Goal: Task Accomplishment & Management: Use online tool/utility

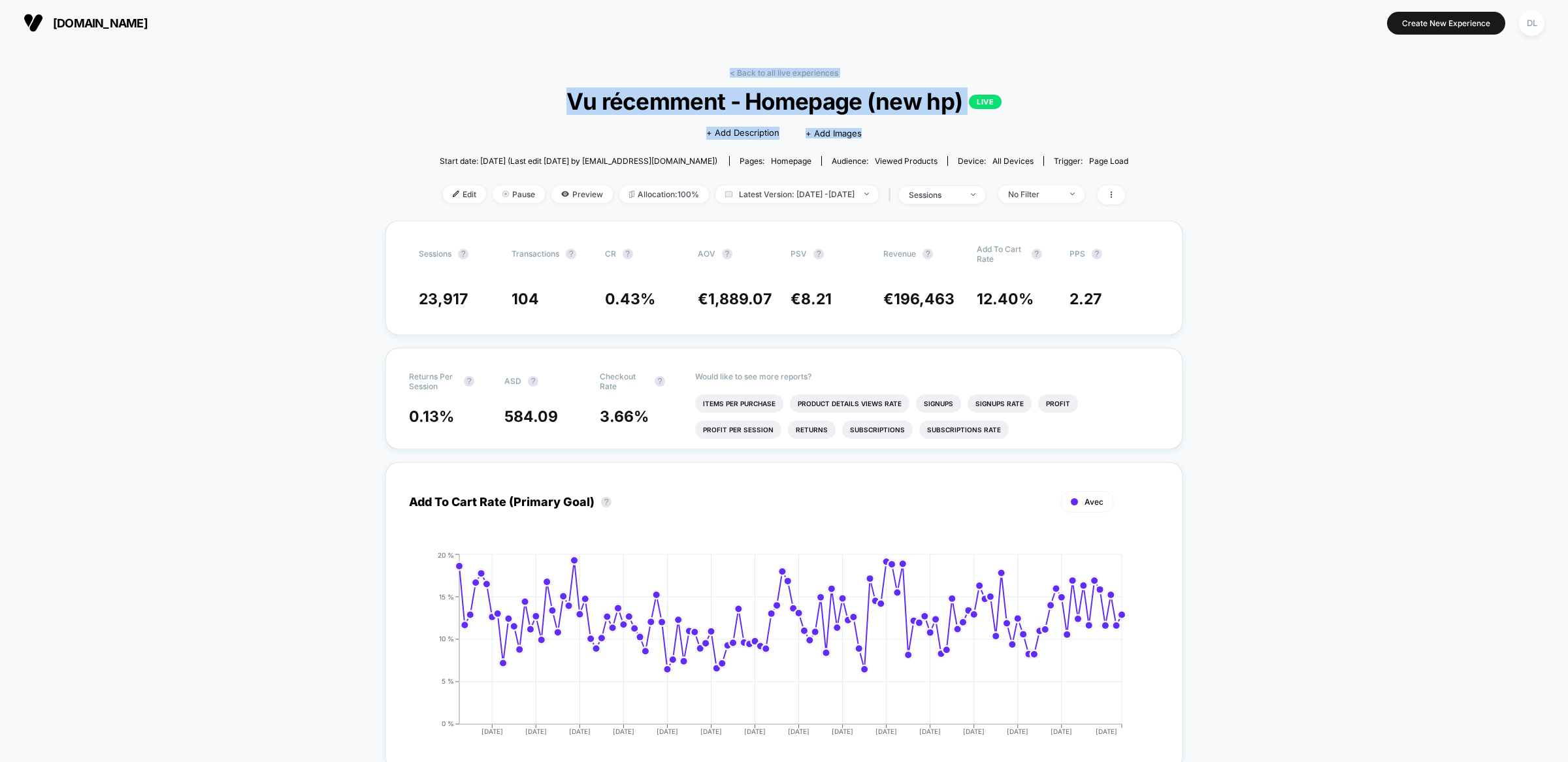
drag, startPoint x: 905, startPoint y: 57, endPoint x: 1170, endPoint y: 146, distance: 279.5
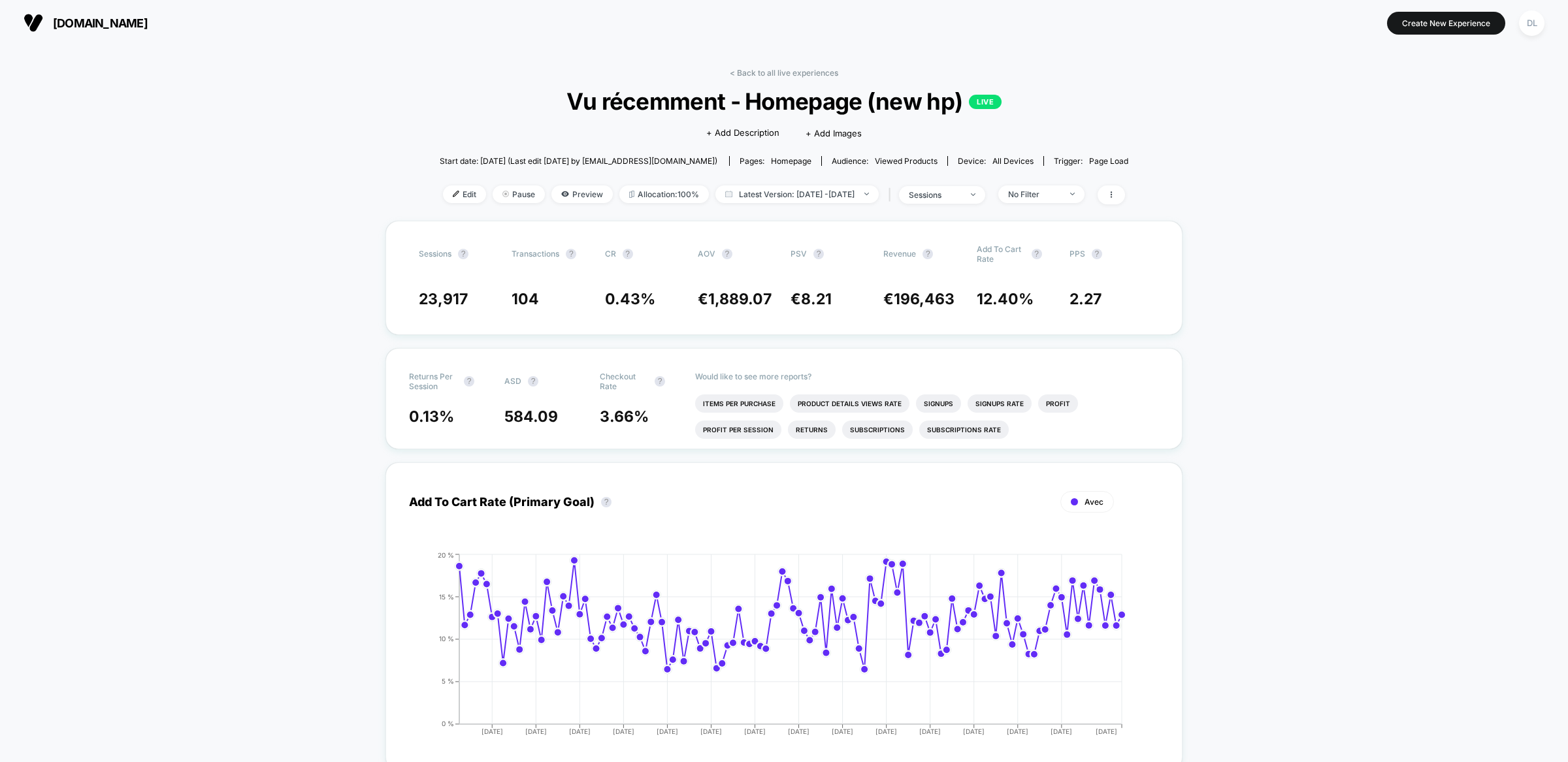
click at [76, 15] on button "[DOMAIN_NAME]" at bounding box center [86, 22] width 132 height 21
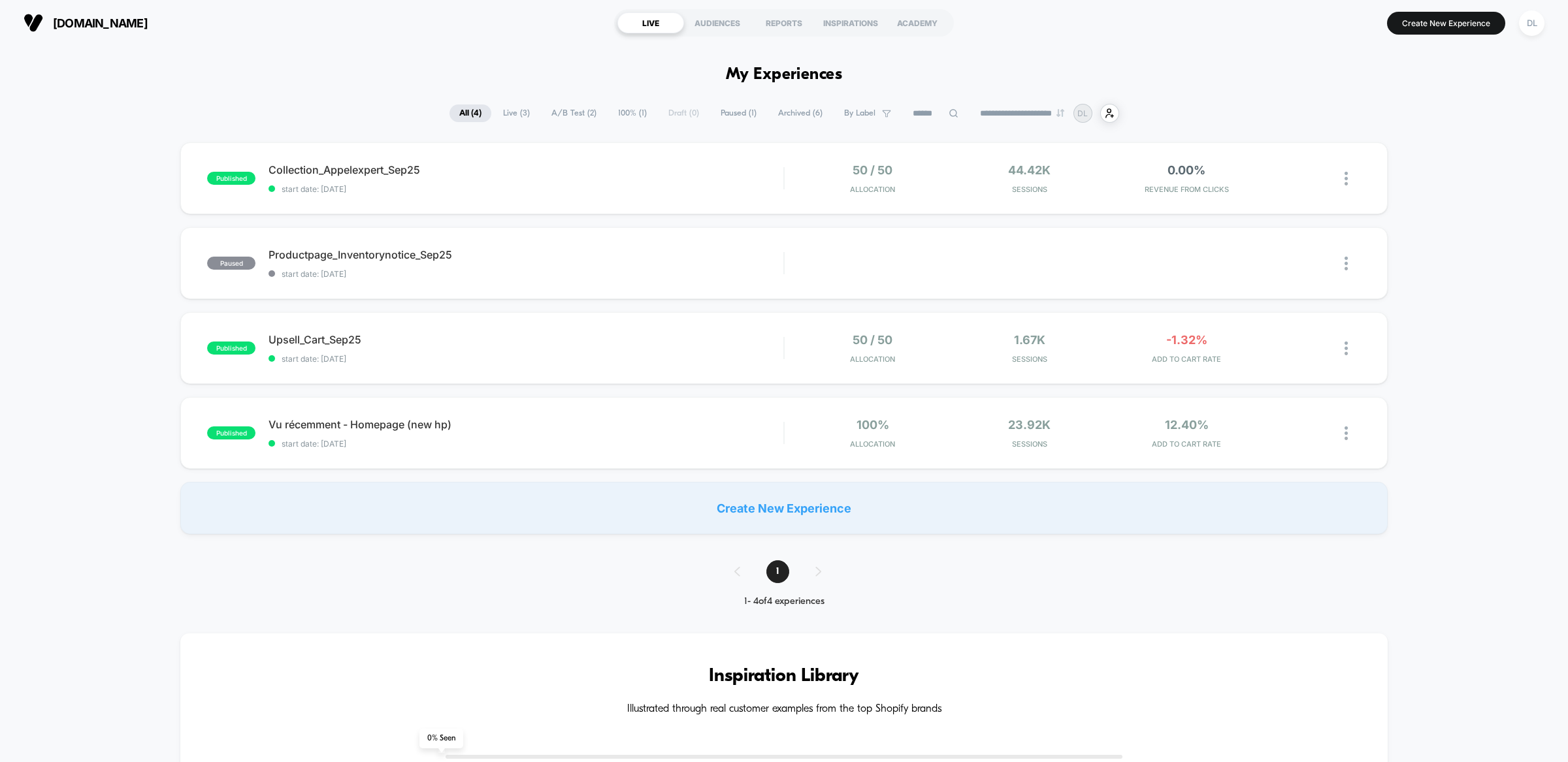
drag, startPoint x: 536, startPoint y: 60, endPoint x: 942, endPoint y: 131, distance: 412.2
drag, startPoint x: 966, startPoint y: 135, endPoint x: 902, endPoint y: 51, distance: 105.6
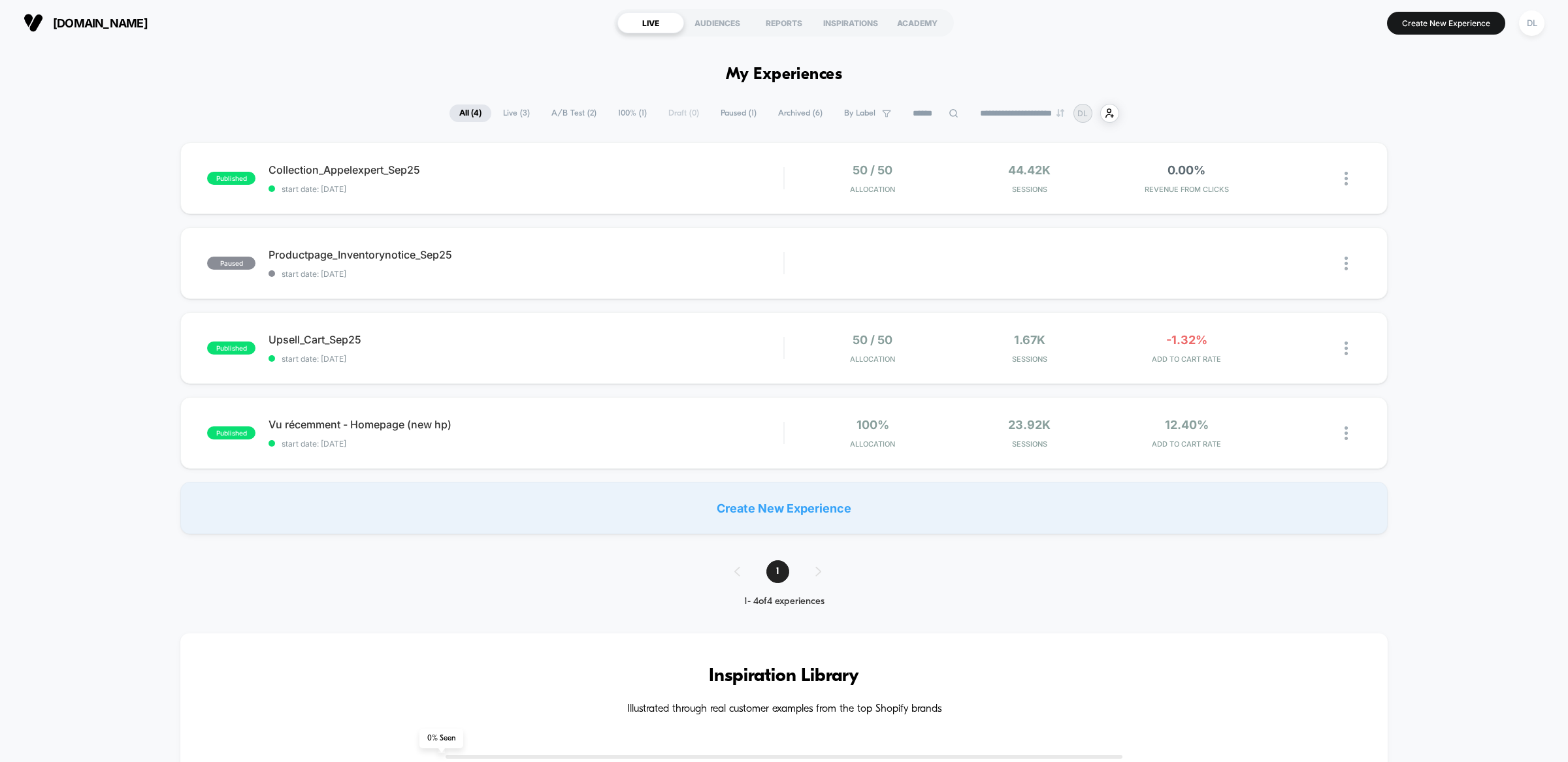
click at [826, 78] on h1 "My Experiences" at bounding box center [784, 75] width 117 height 19
drag, startPoint x: 500, startPoint y: 565, endPoint x: 414, endPoint y: 95, distance: 477.8
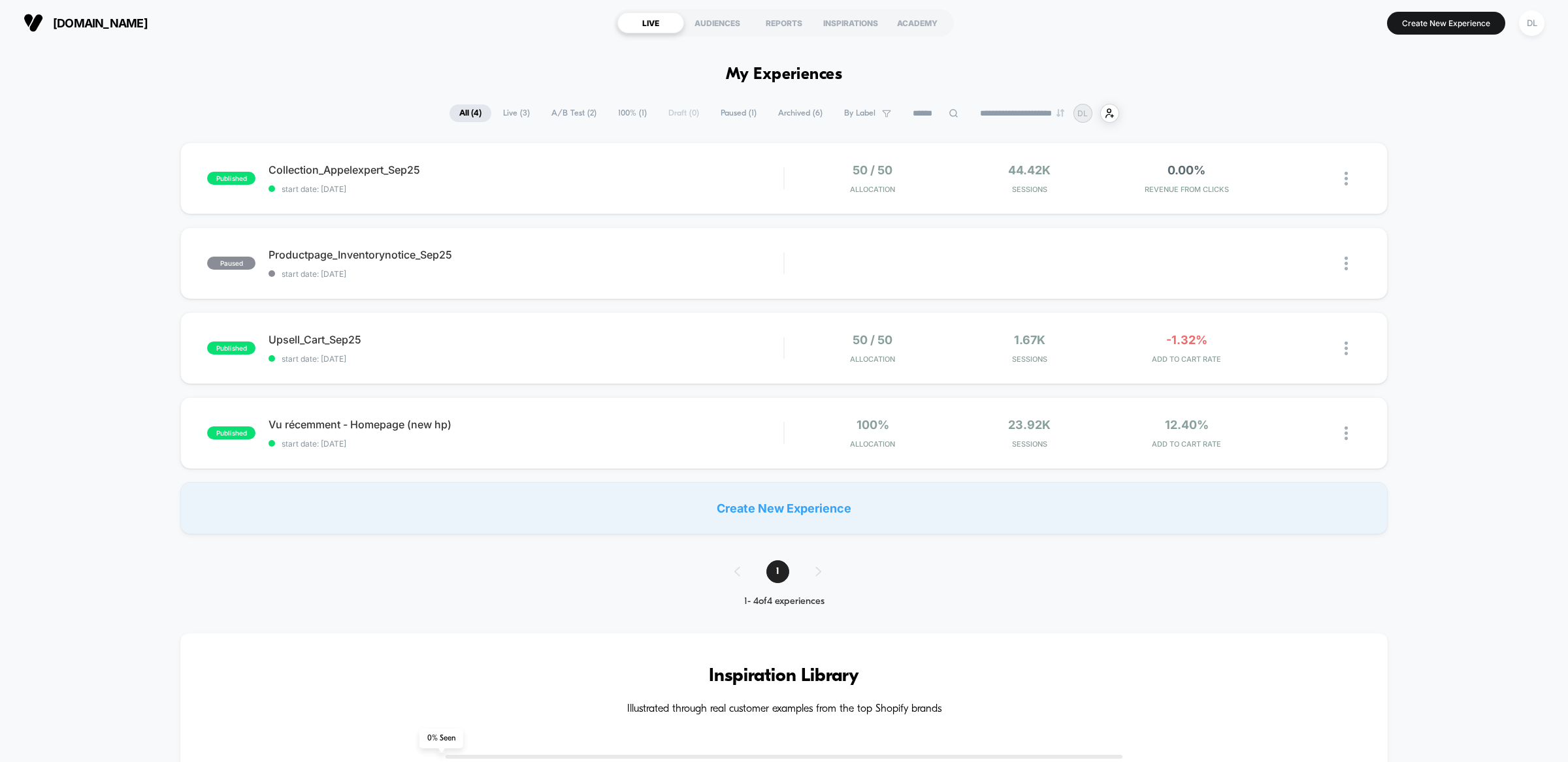
drag, startPoint x: 414, startPoint y: 84, endPoint x: 447, endPoint y: 414, distance: 331.6
drag, startPoint x: 463, startPoint y: 561, endPoint x: 303, endPoint y: 87, distance: 500.3
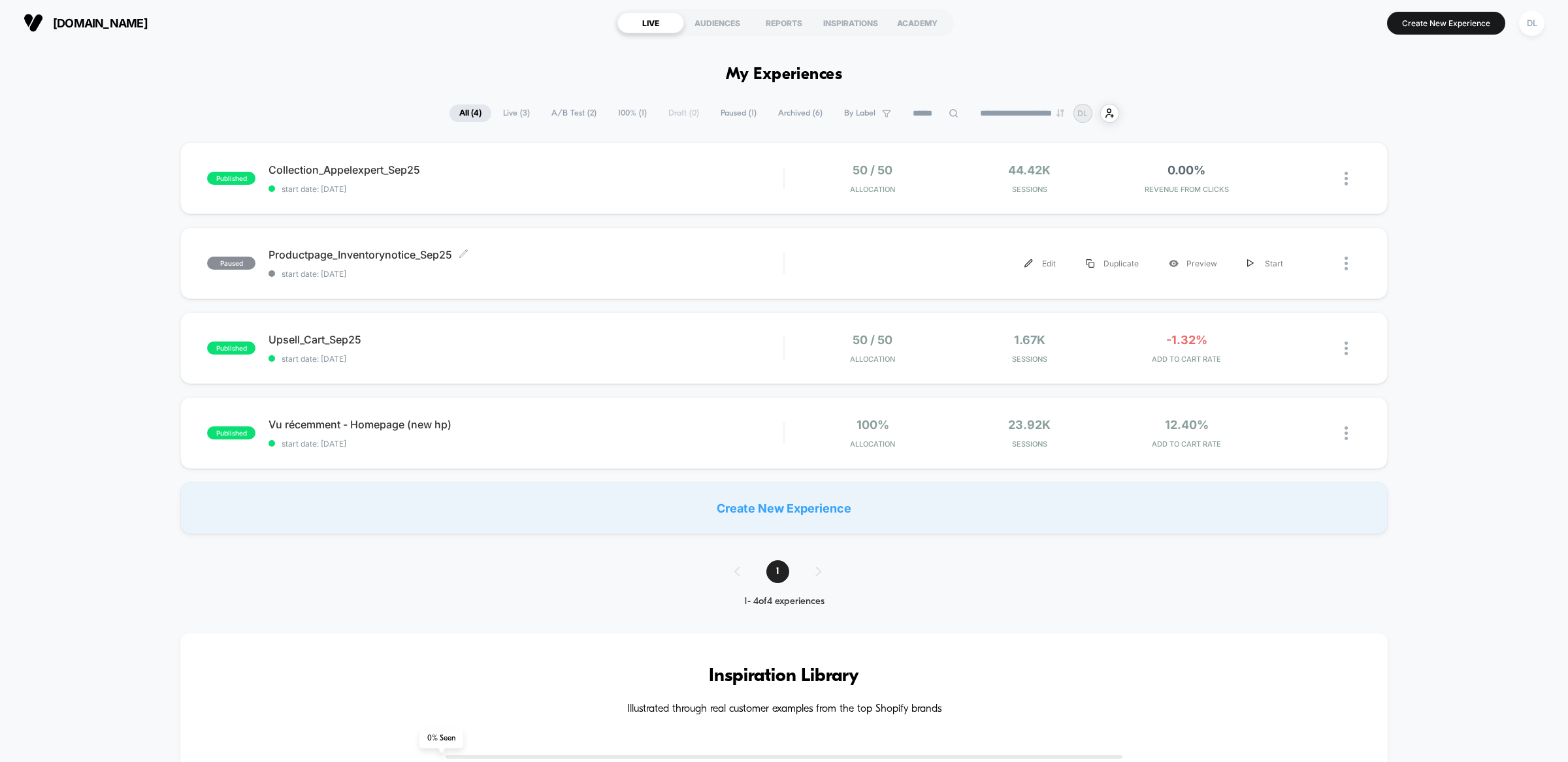
drag, startPoint x: 937, startPoint y: 553, endPoint x: 916, endPoint y: 53, distance: 500.4
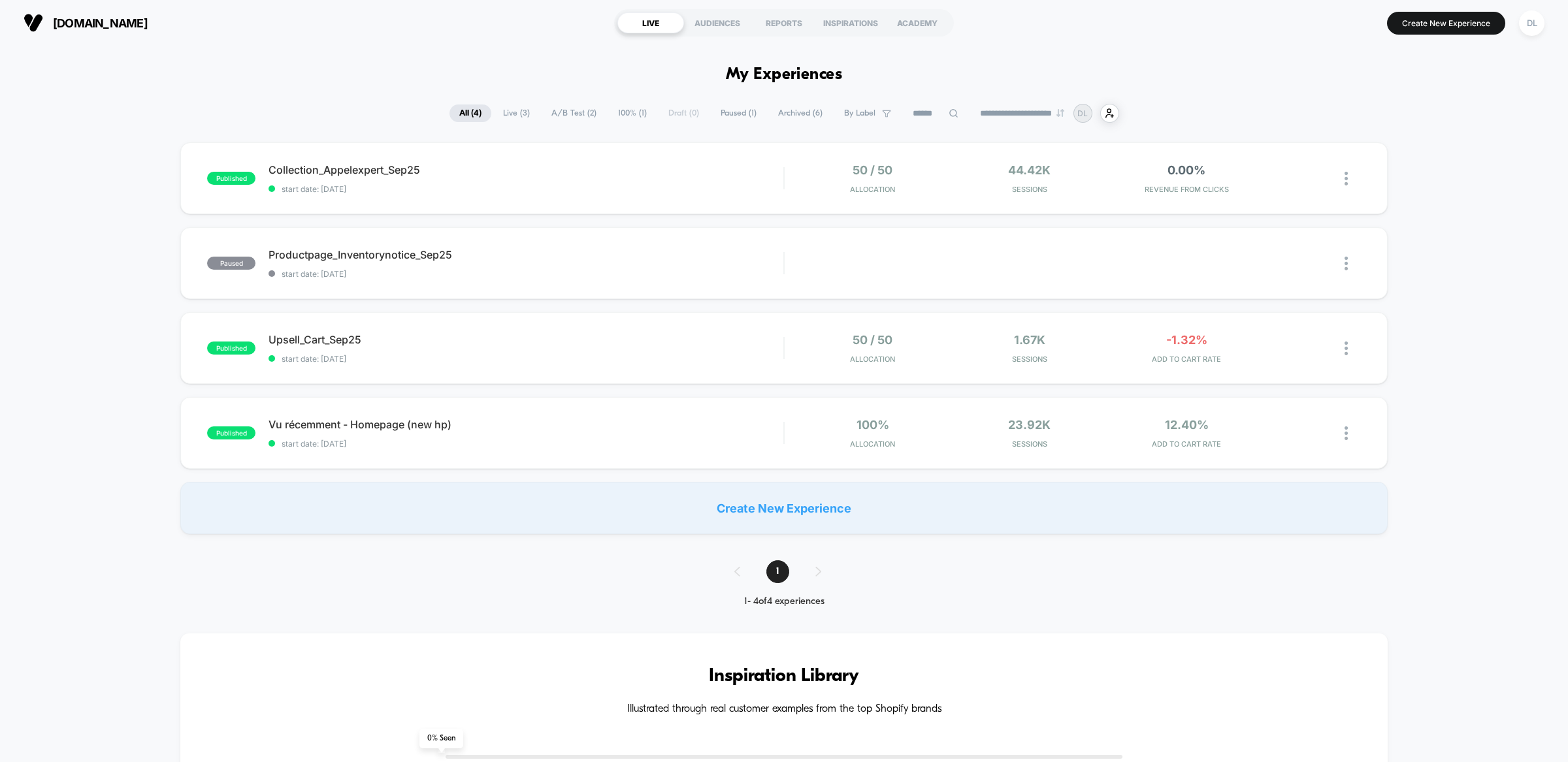
click at [850, 113] on span "By Label" at bounding box center [859, 112] width 31 height 10
click at [834, 68] on h1 "My Experiences" at bounding box center [784, 75] width 117 height 19
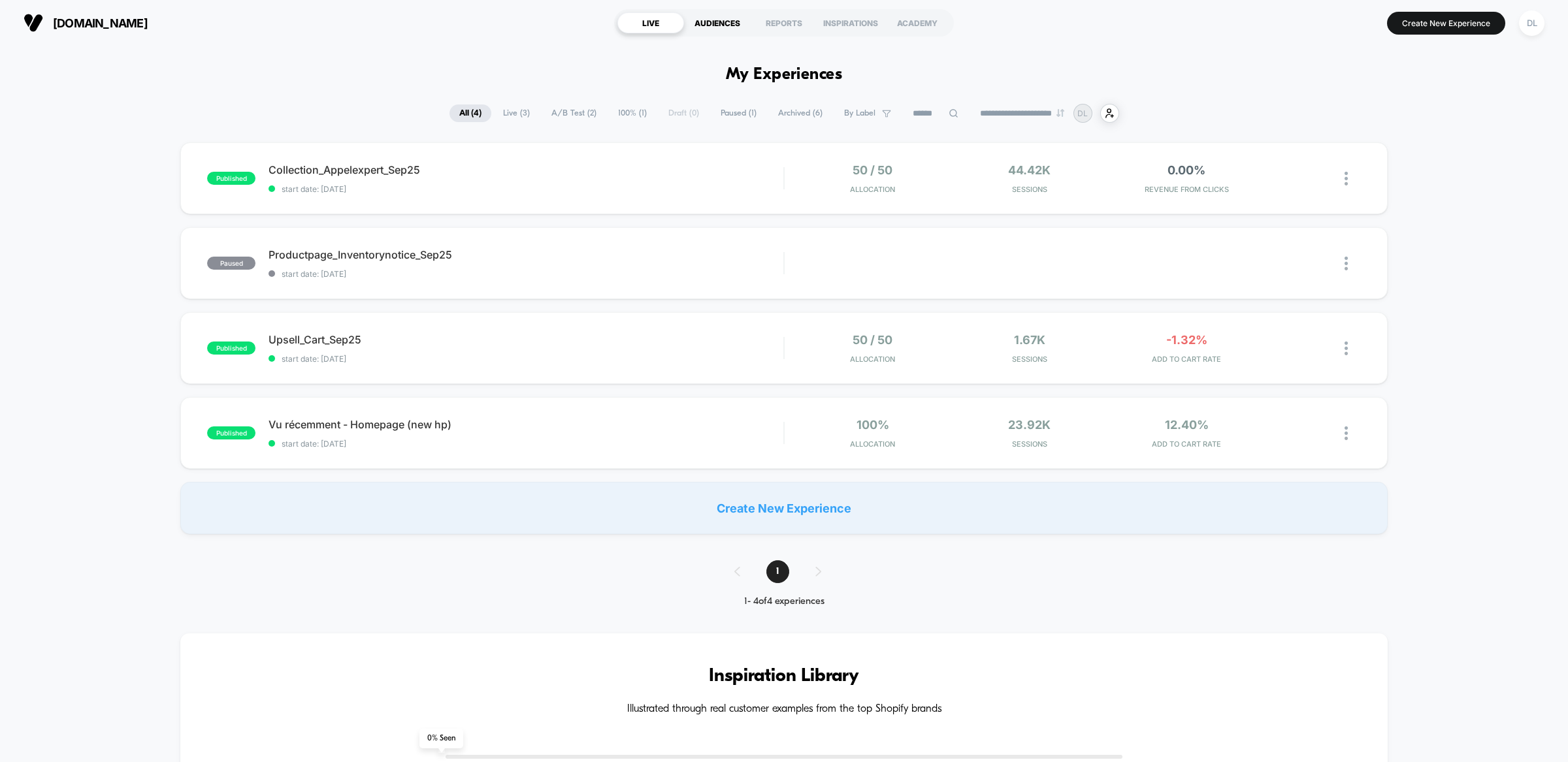
click at [728, 33] on div "AUDIENCES" at bounding box center [717, 22] width 67 height 21
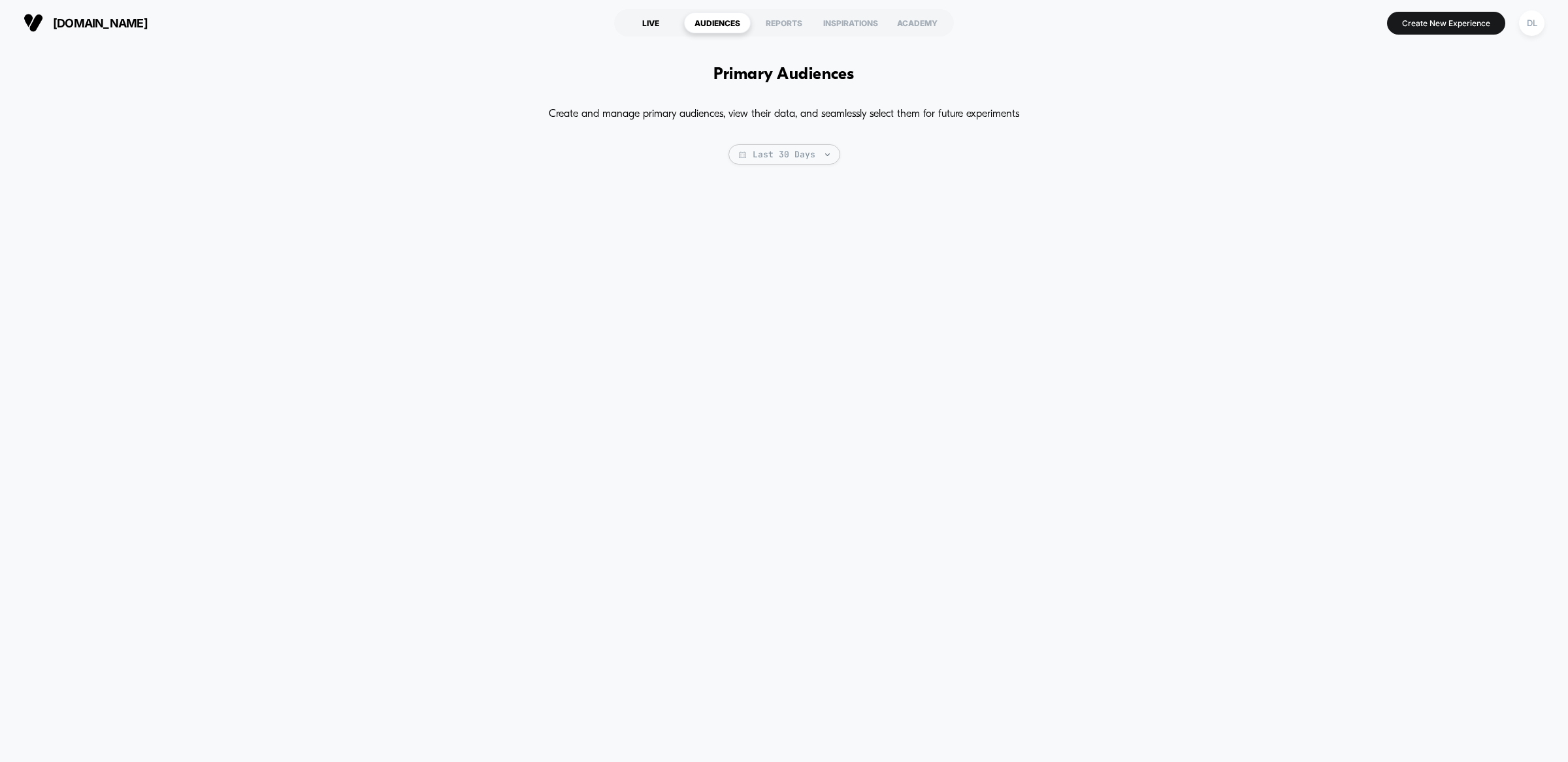
click at [656, 16] on div "LIVE" at bounding box center [650, 22] width 67 height 21
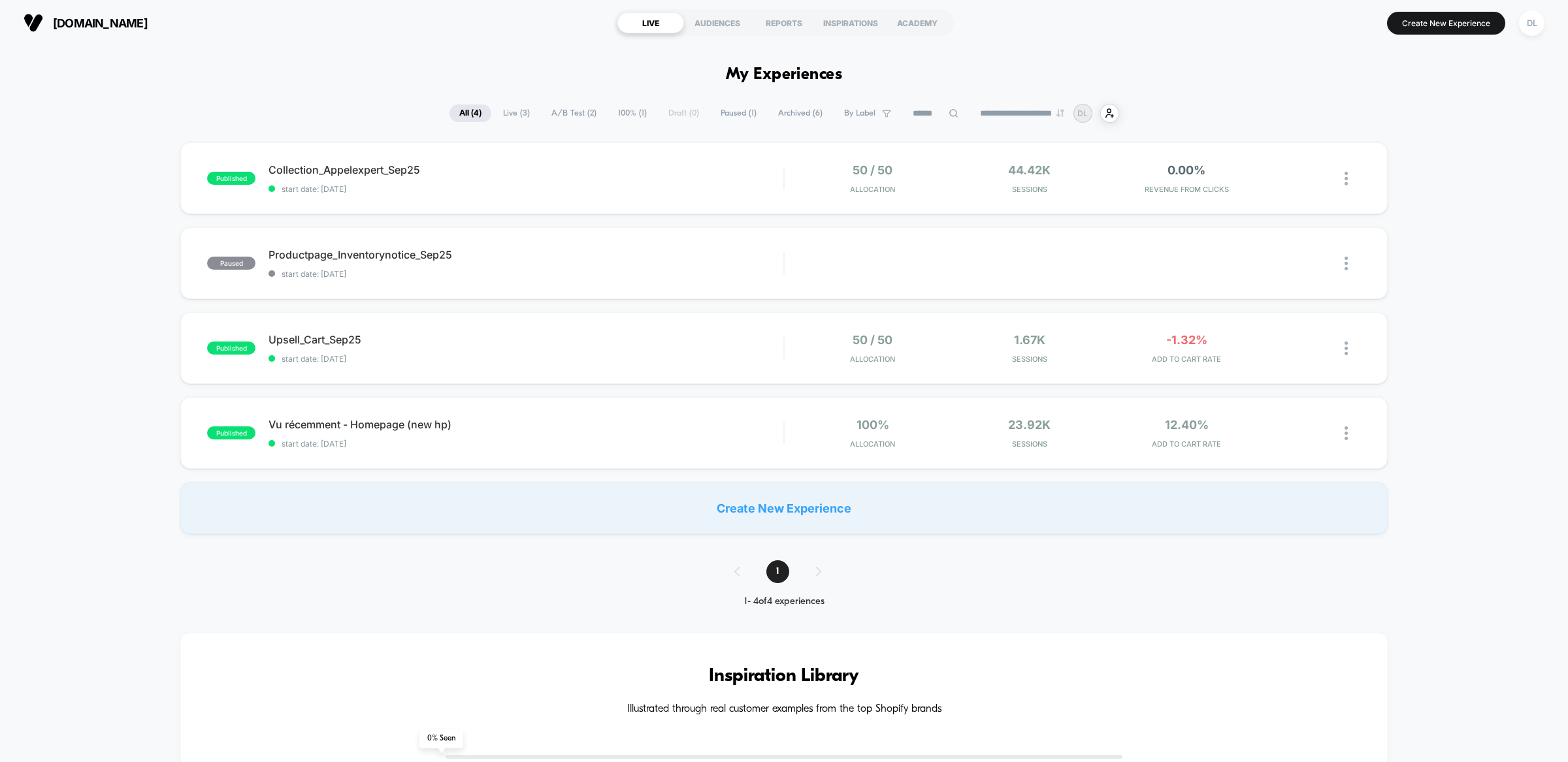
drag, startPoint x: 1063, startPoint y: 62, endPoint x: 1386, endPoint y: 512, distance: 553.9
drag, startPoint x: 1408, startPoint y: 543, endPoint x: 1201, endPoint y: 132, distance: 460.2
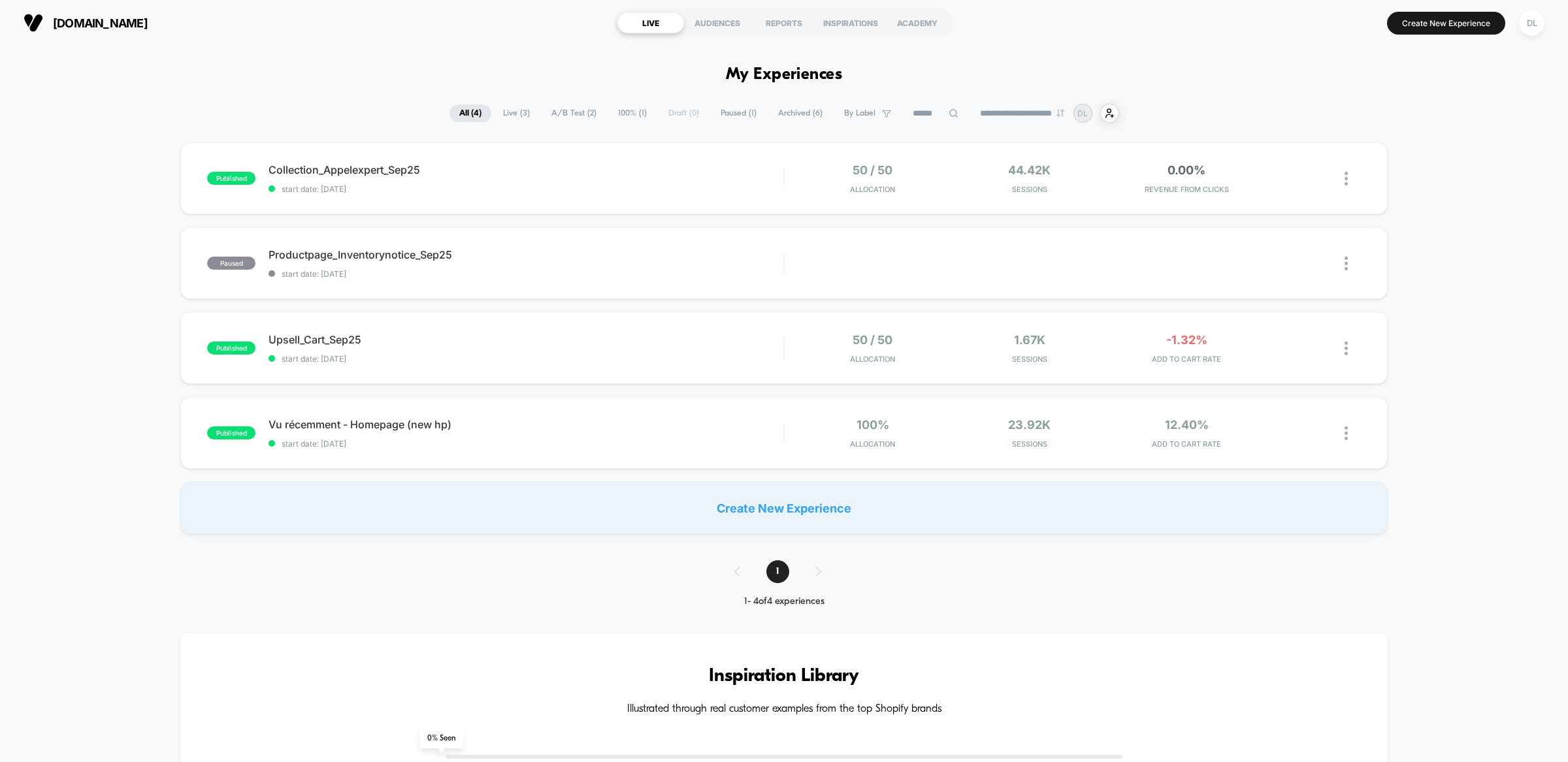
drag, startPoint x: 1156, startPoint y: 123, endPoint x: 1084, endPoint y: 85, distance: 81.4
click at [1092, 115] on div "DL" at bounding box center [1083, 113] width 19 height 19
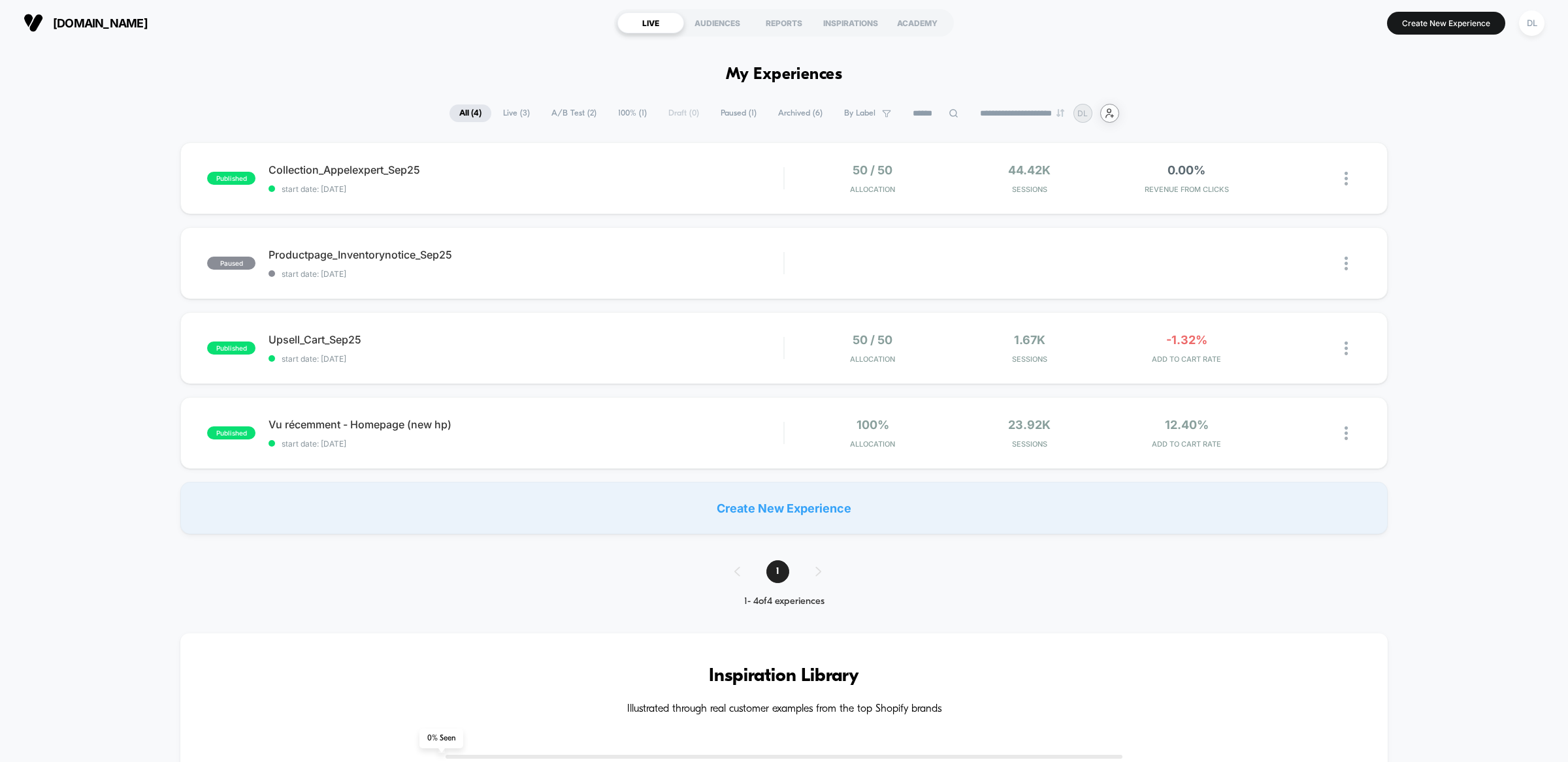
click at [1115, 115] on icon "user-plus-alt-1-svgrepo-com" at bounding box center [1109, 112] width 10 height 10
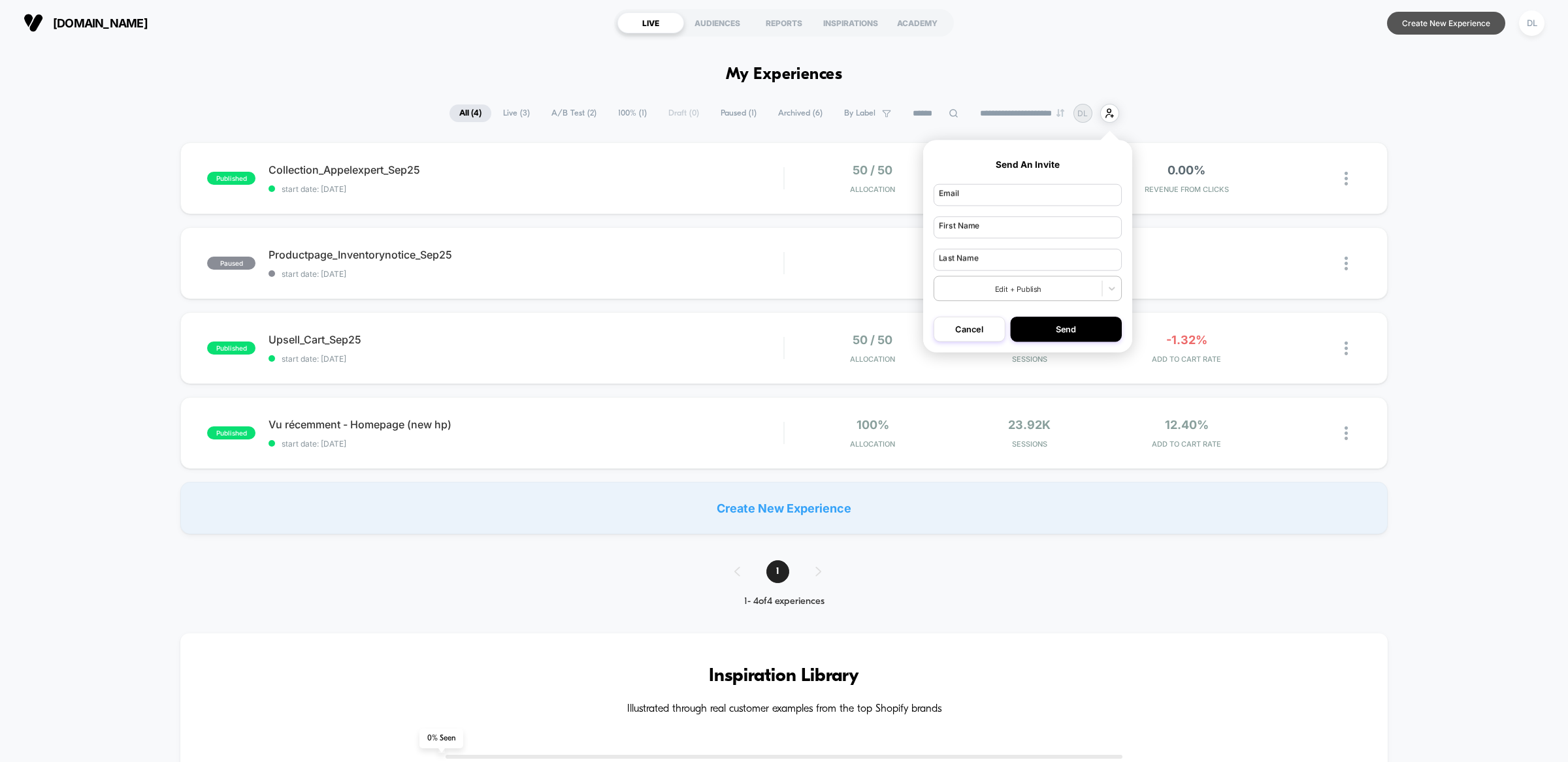
click at [1418, 14] on button "Create New Experience" at bounding box center [1446, 23] width 119 height 22
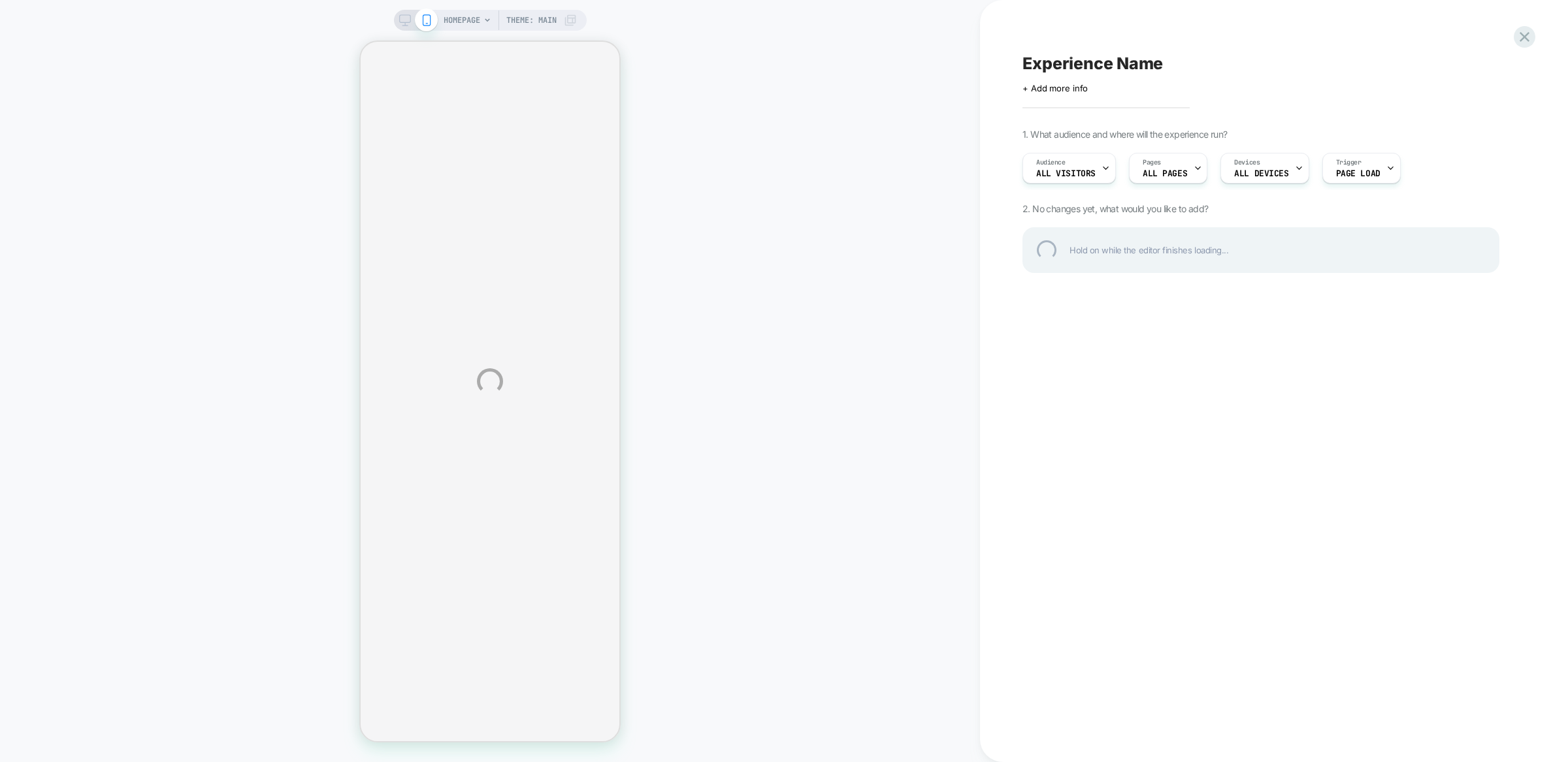
click at [1038, 65] on div "Experience Name" at bounding box center [1261, 63] width 477 height 20
click at [1038, 65] on textarea at bounding box center [1031, 63] width 18 height 20
click at [1073, 100] on div "HOMEPAGE Theme: MAIN Click to edit experience details + Add more info 1. What a…" at bounding box center [784, 381] width 1568 height 762
click at [1102, 67] on div at bounding box center [1261, 63] width 477 height 20
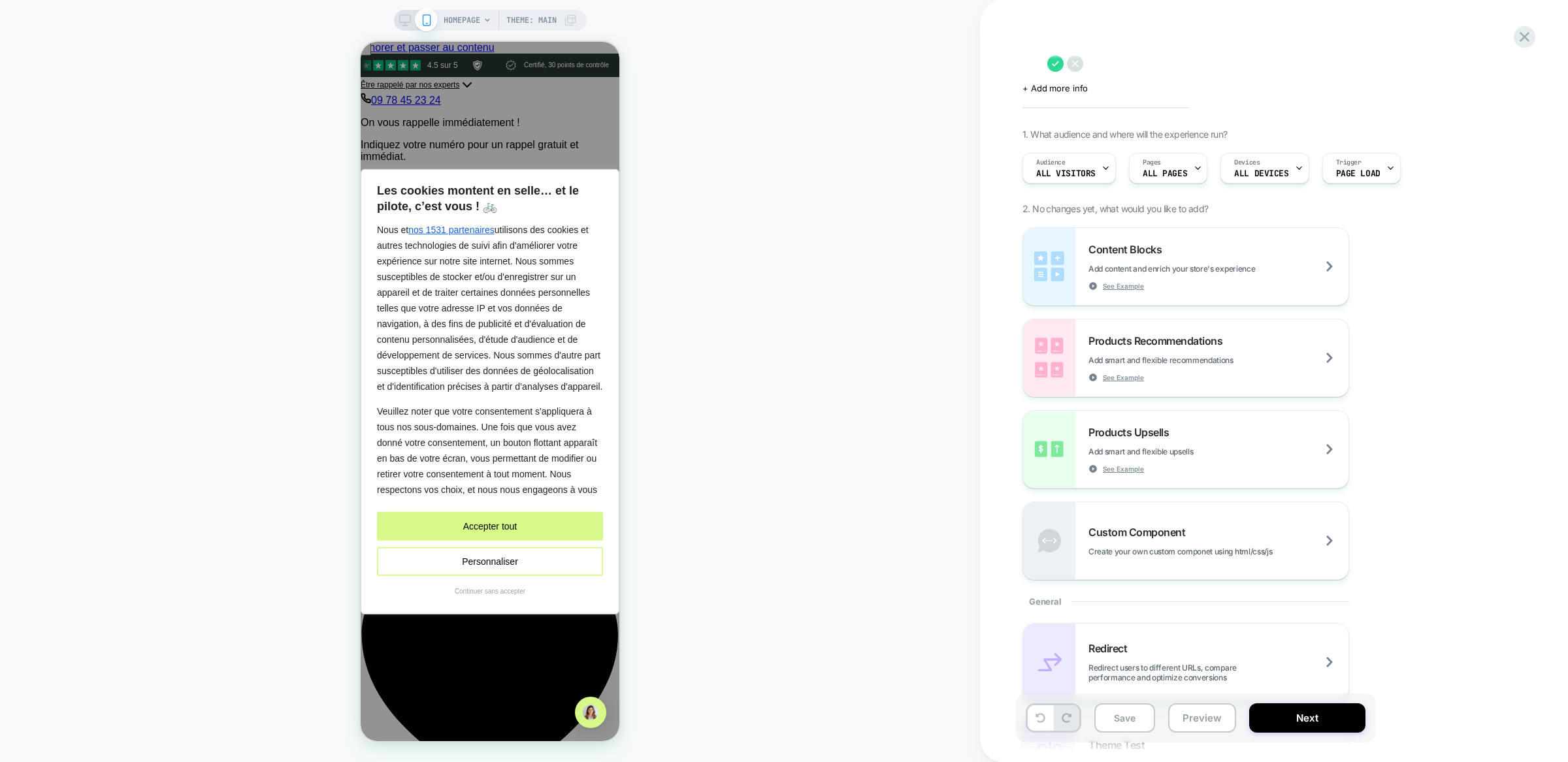
click at [1083, 62] on icon at bounding box center [1075, 63] width 16 height 16
click at [487, 522] on button "Accepter tout" at bounding box center [490, 526] width 226 height 29
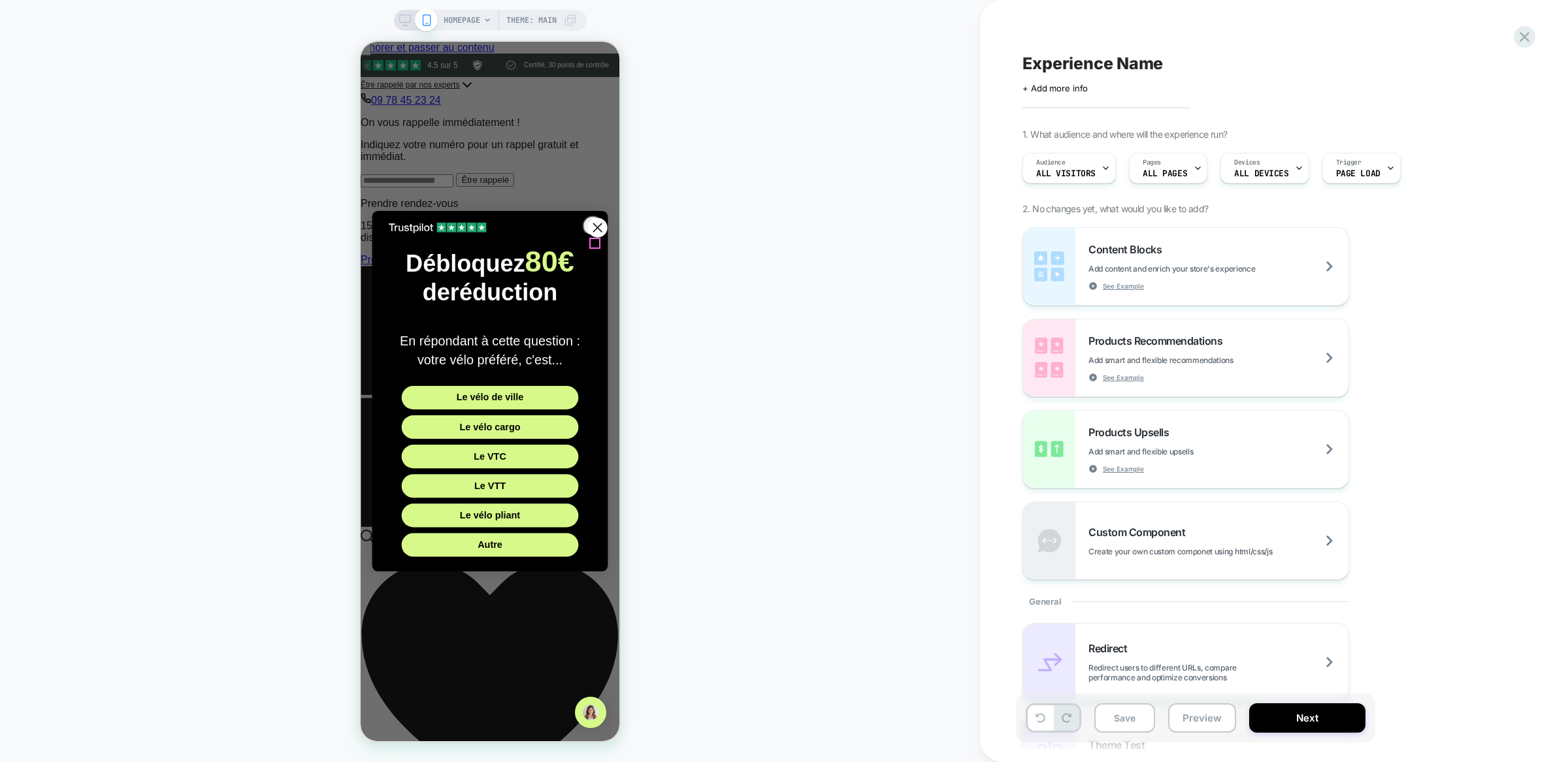
click at [594, 233] on icon "Close dialog" at bounding box center [598, 228] width 9 height 9
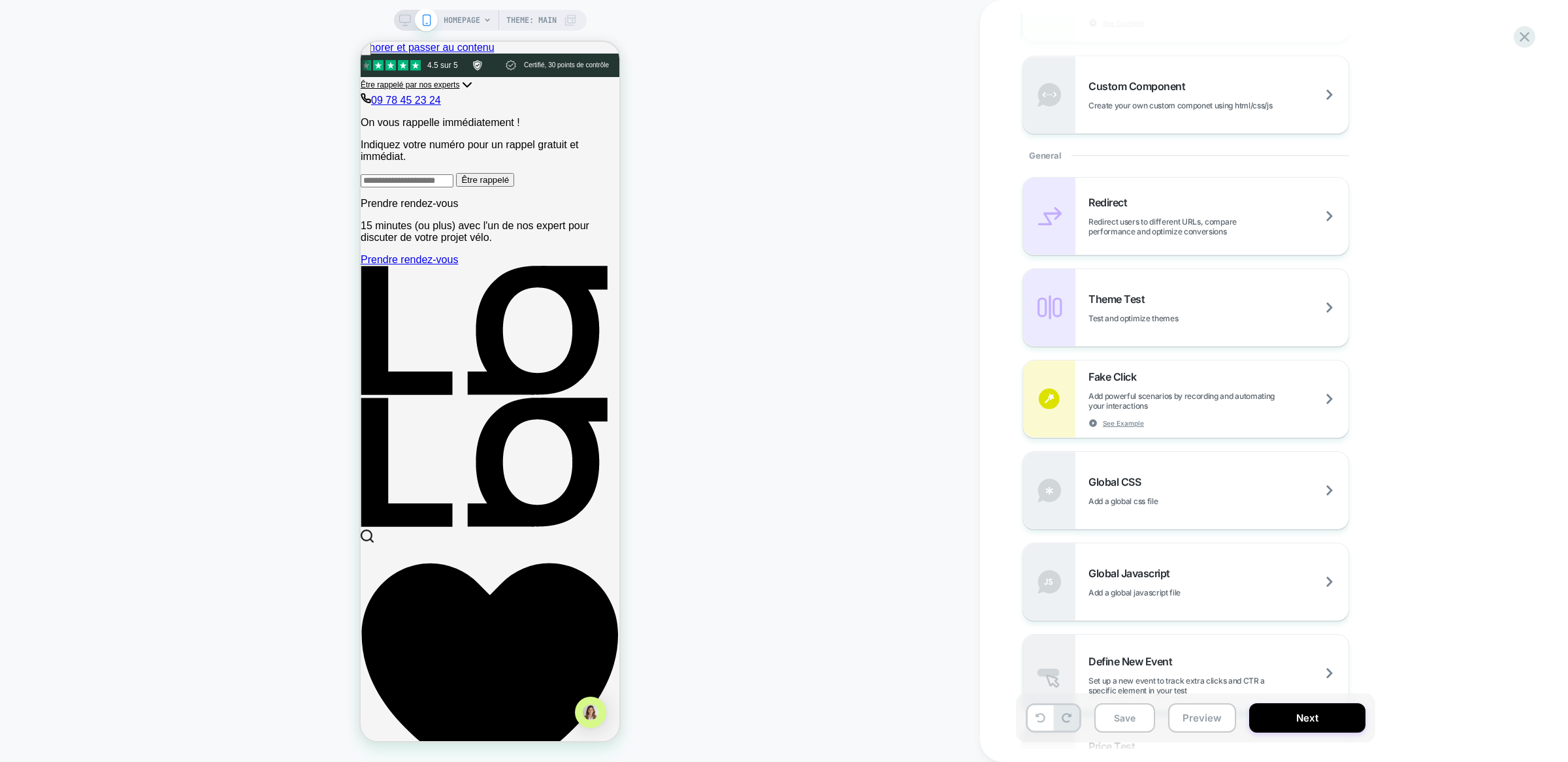
scroll to position [489, 0]
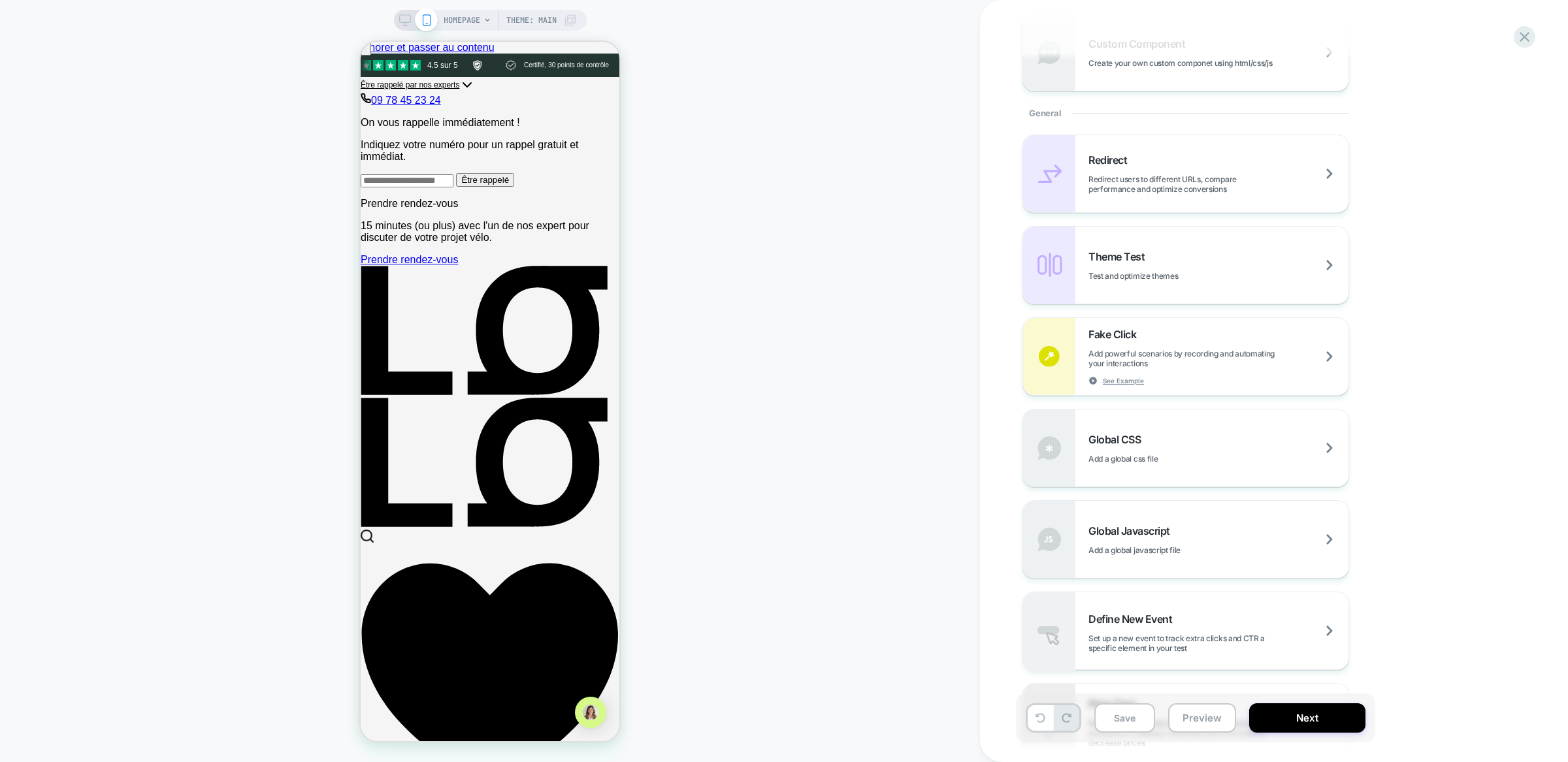
drag, startPoint x: 1422, startPoint y: 486, endPoint x: 983, endPoint y: 439, distance: 441.5
click at [983, 439] on div "Experience Name Click to edit experience details + Add more info 1. What audien…" at bounding box center [1268, 381] width 575 height 762
drag, startPoint x: 983, startPoint y: 436, endPoint x: 1180, endPoint y: 549, distance: 227.1
click at [1180, 549] on div "Experience Name Click to edit experience details + Add more info 1. What audien…" at bounding box center [1268, 381] width 575 height 762
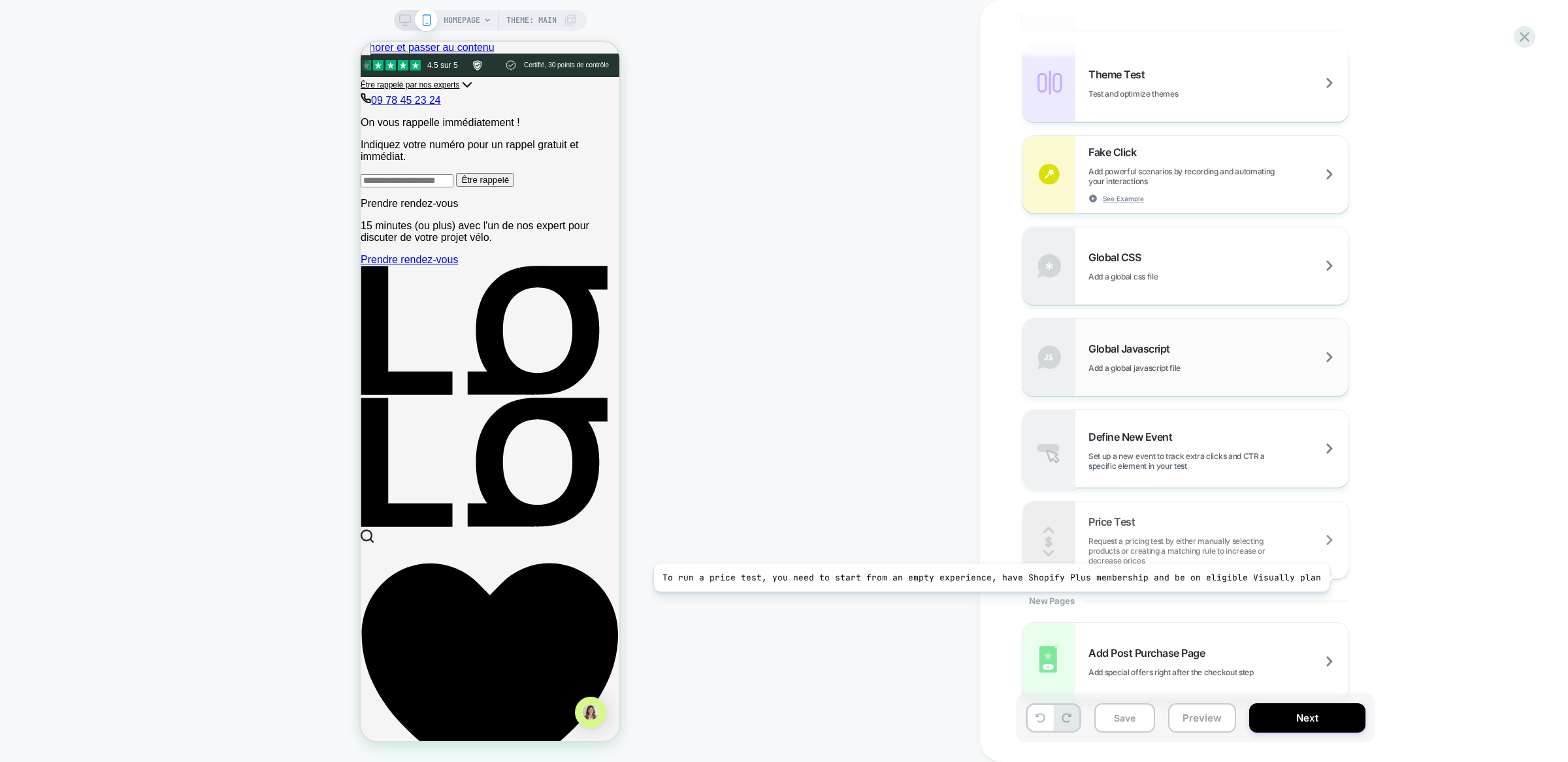
scroll to position [695, 0]
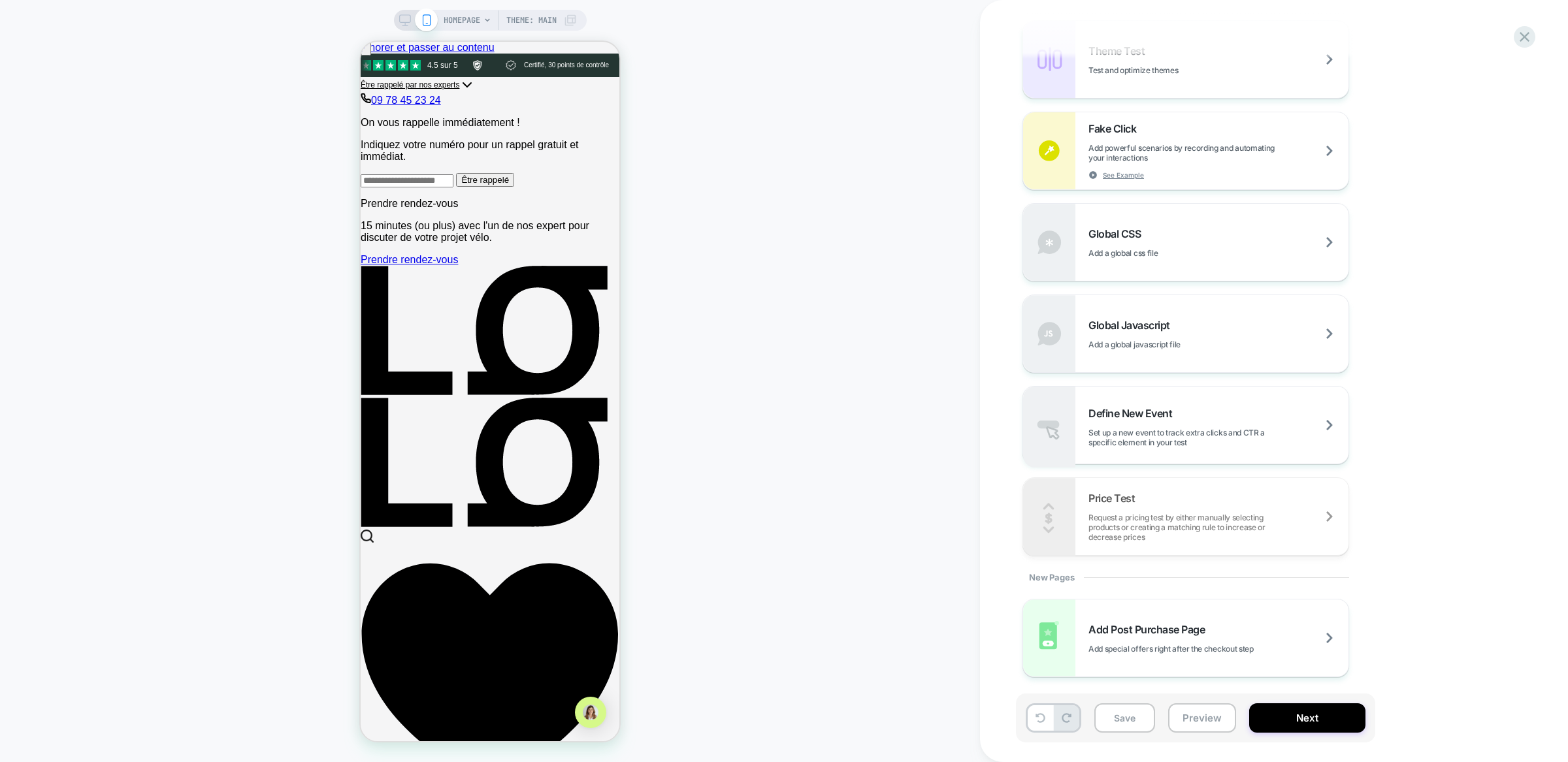
drag, startPoint x: 1399, startPoint y: 620, endPoint x: 1391, endPoint y: 552, distance: 68.5
click at [1391, 553] on div "Content Blocks Add content and enrich your store's experience See Example Produ…" at bounding box center [1261, 105] width 477 height 1144
click at [1391, 552] on div "Redirect Redirect users to different URLs, compare performance and optimize con…" at bounding box center [1261, 242] width 477 height 627
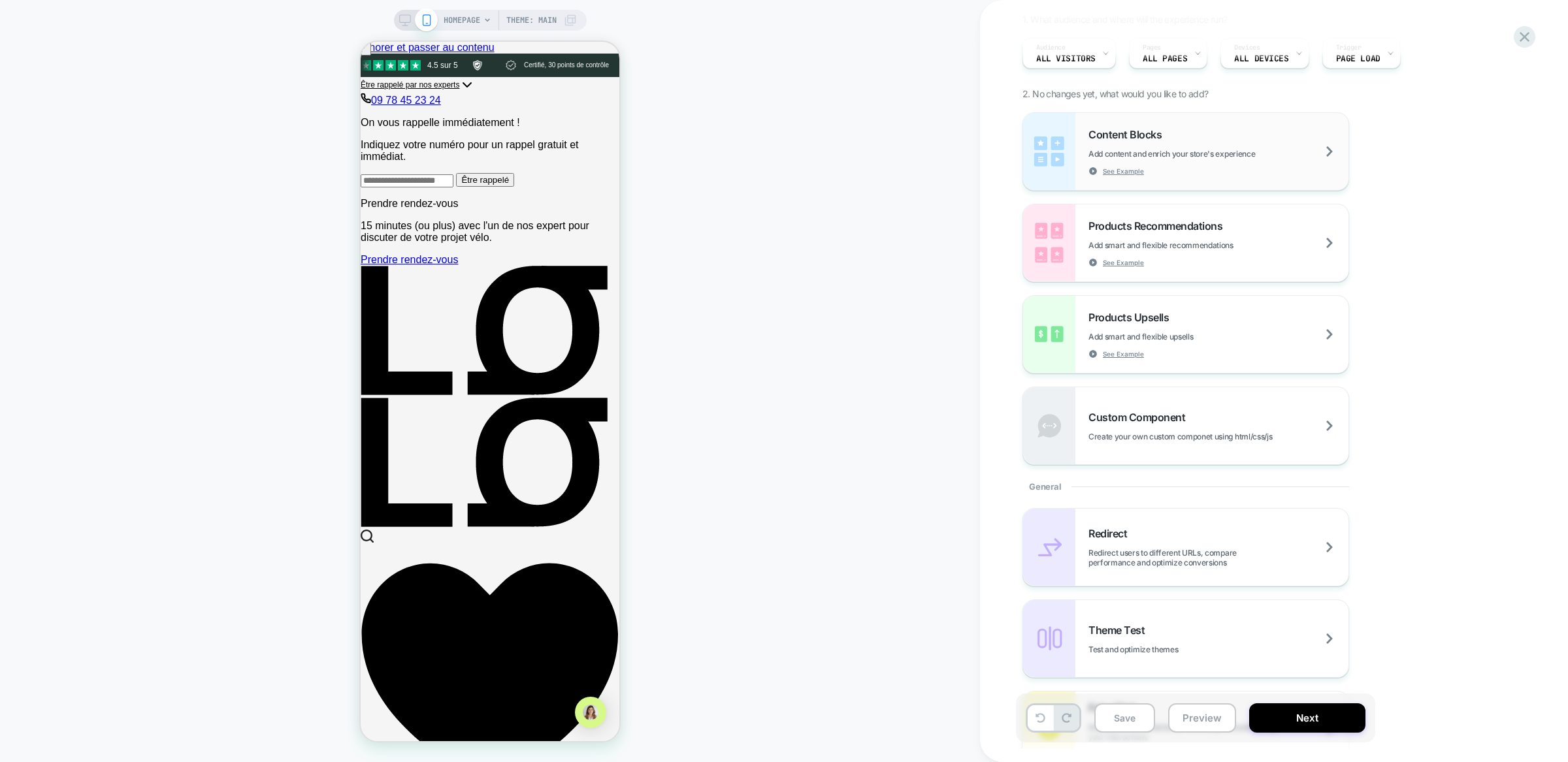
scroll to position [72, 0]
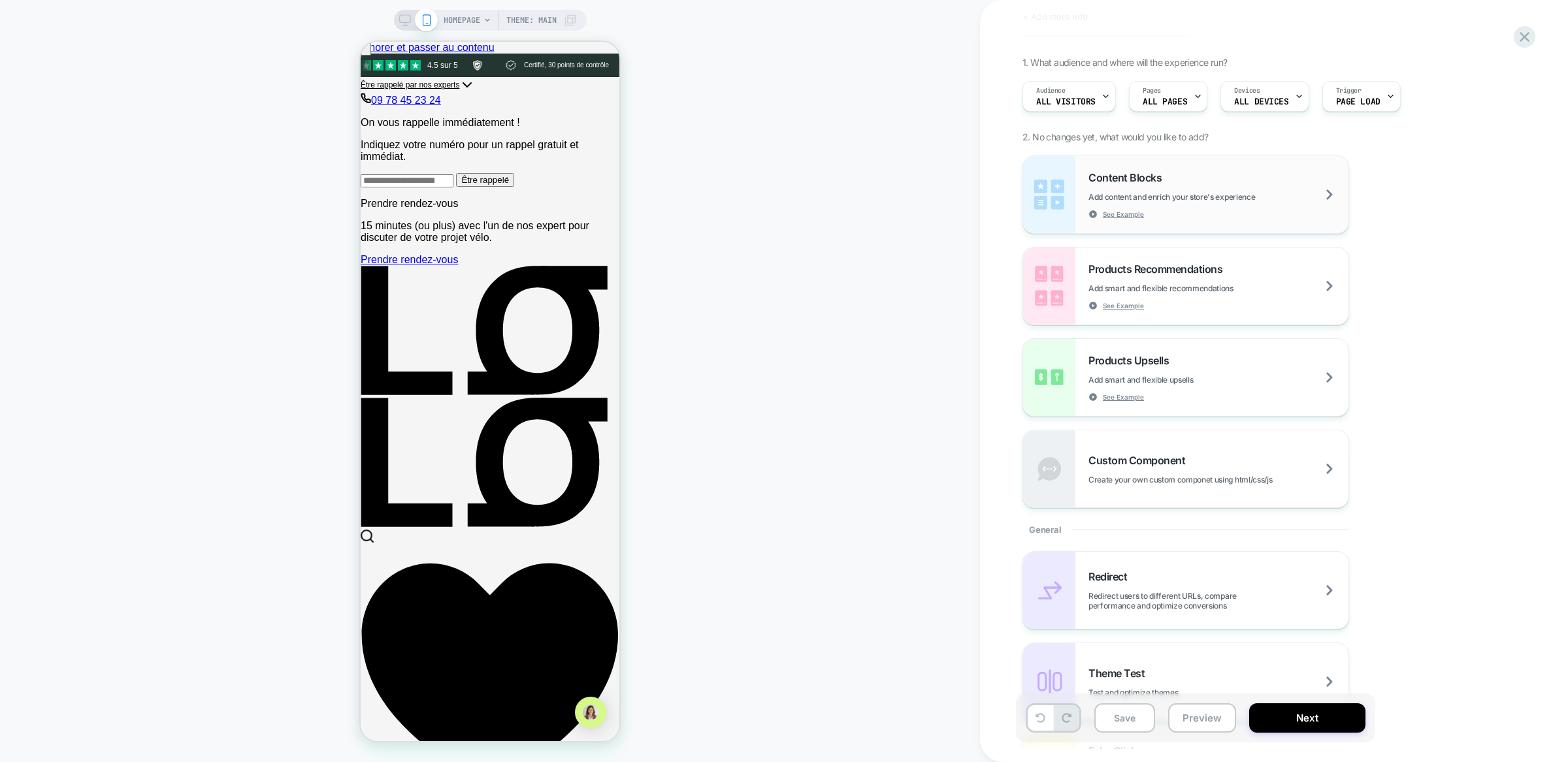
click at [1174, 207] on div "Content Blocks Add content and enrich your store's experience See Example" at bounding box center [1218, 195] width 260 height 48
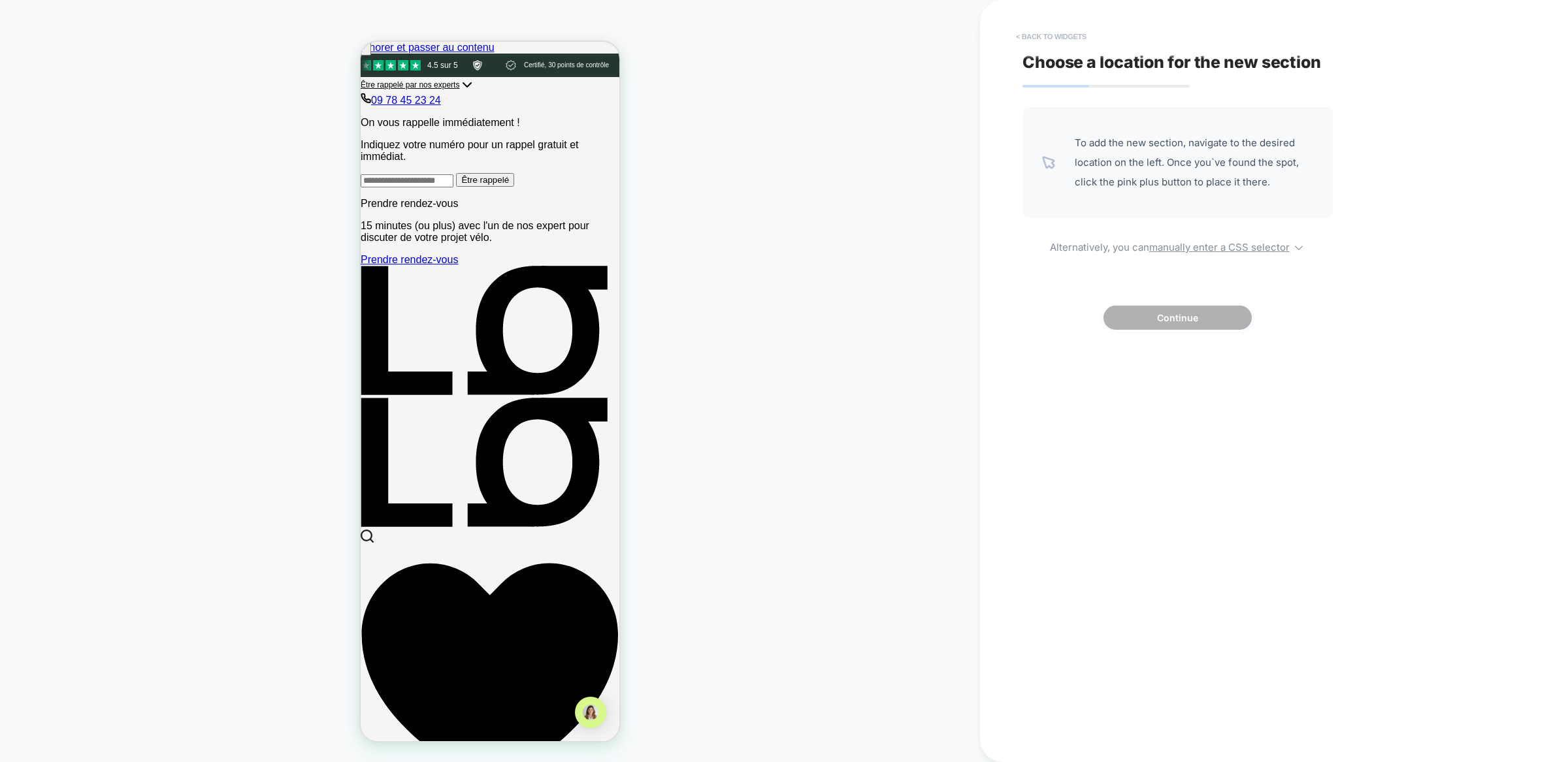
click at [1055, 42] on button "< Back to widgets" at bounding box center [1051, 36] width 84 height 21
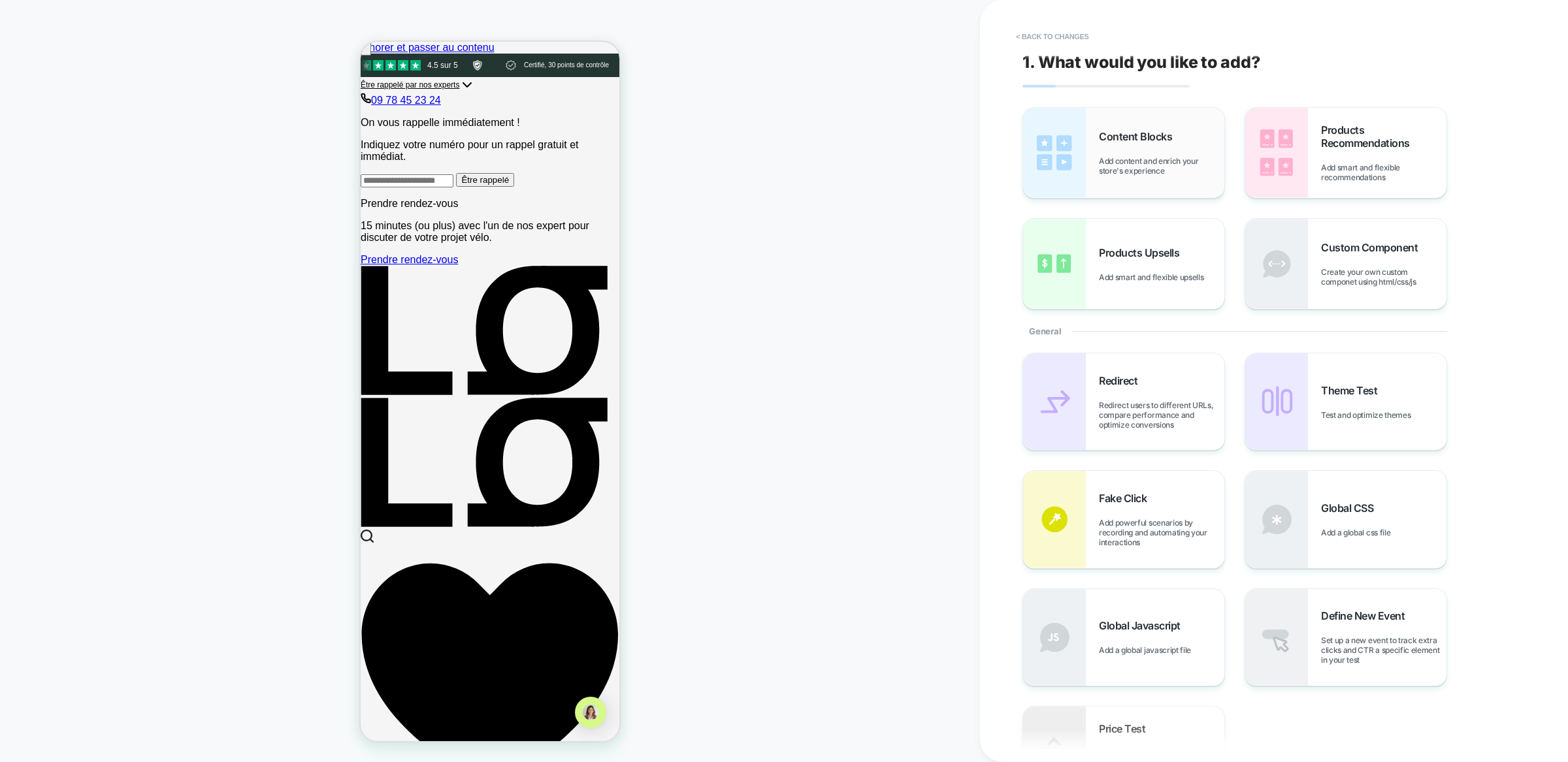
click at [1127, 169] on span "Add content and enrich your store's experience" at bounding box center [1161, 165] width 125 height 20
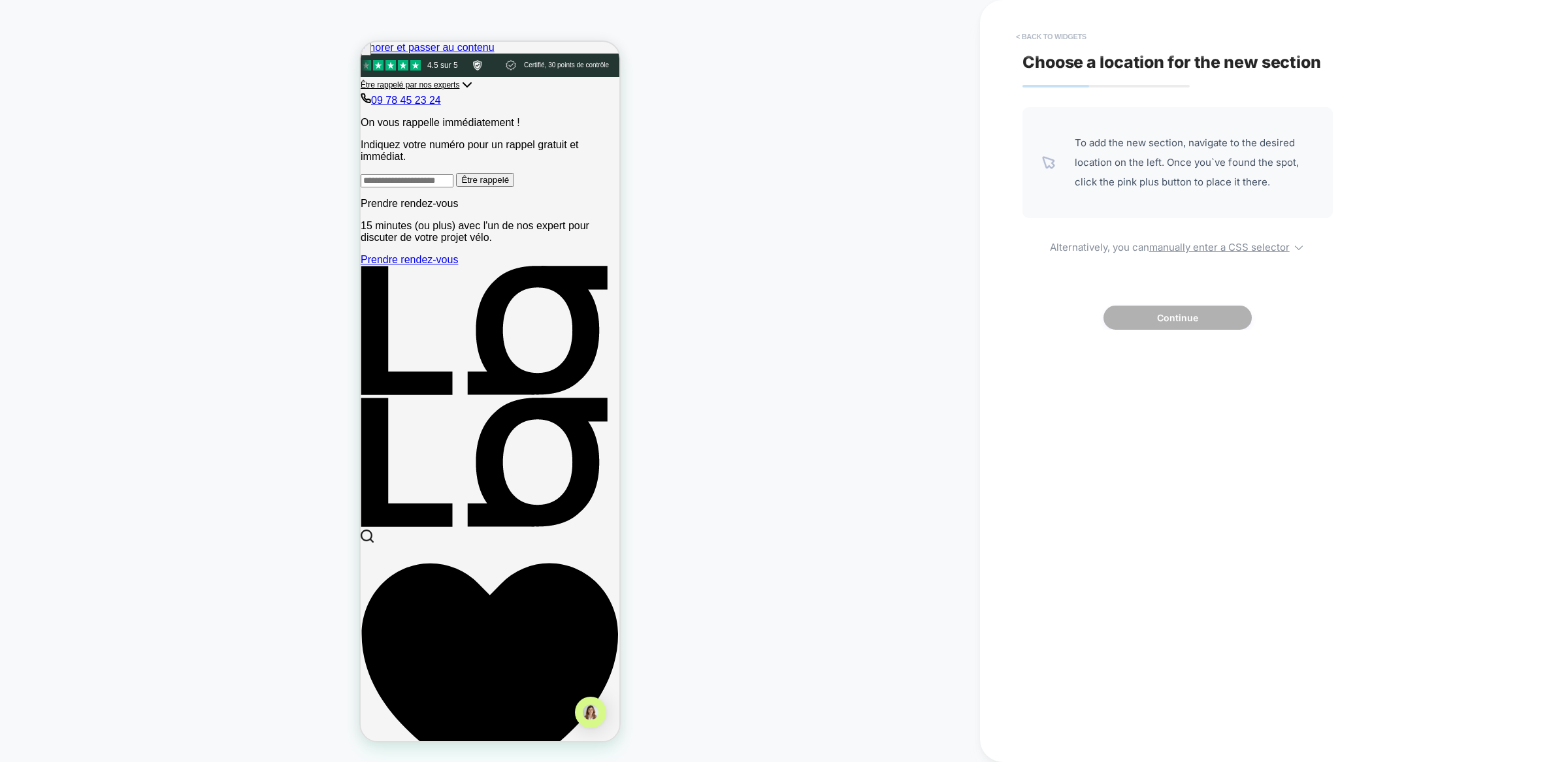
click at [1069, 38] on button "< Back to widgets" at bounding box center [1051, 36] width 84 height 21
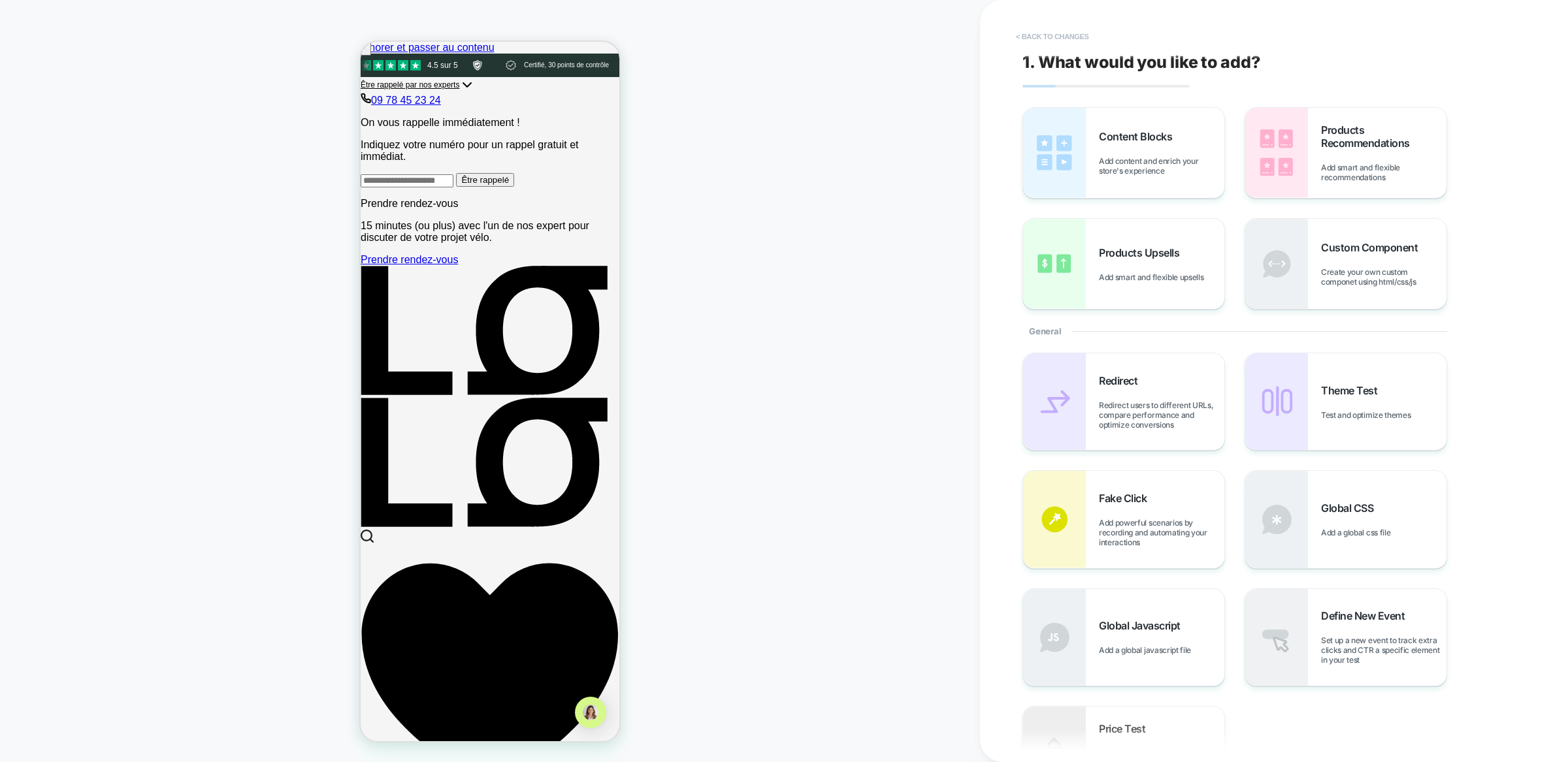
click at [1062, 37] on button "< Back to changes" at bounding box center [1052, 36] width 87 height 21
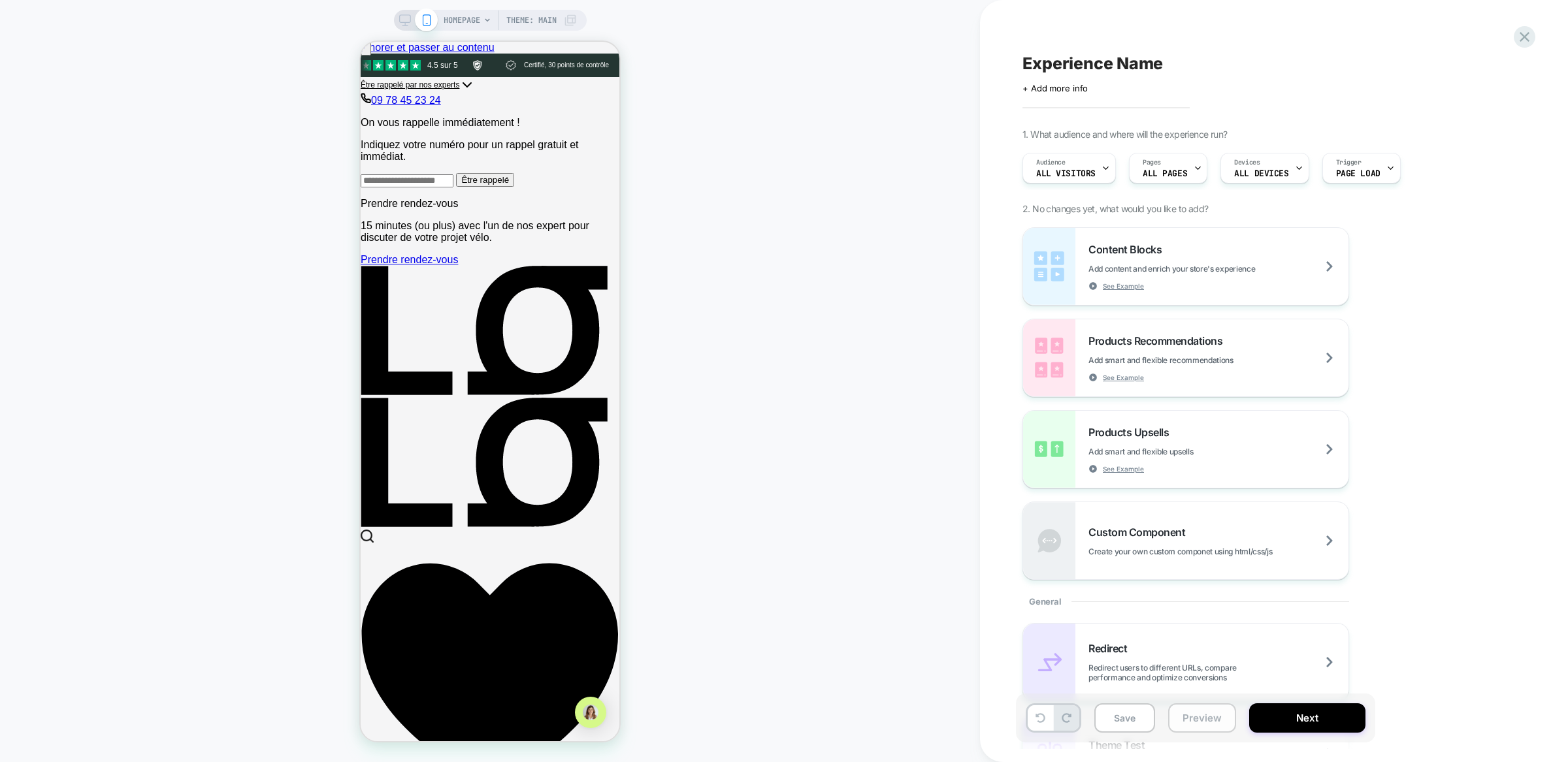
click at [1180, 721] on button "Preview" at bounding box center [1202, 718] width 68 height 29
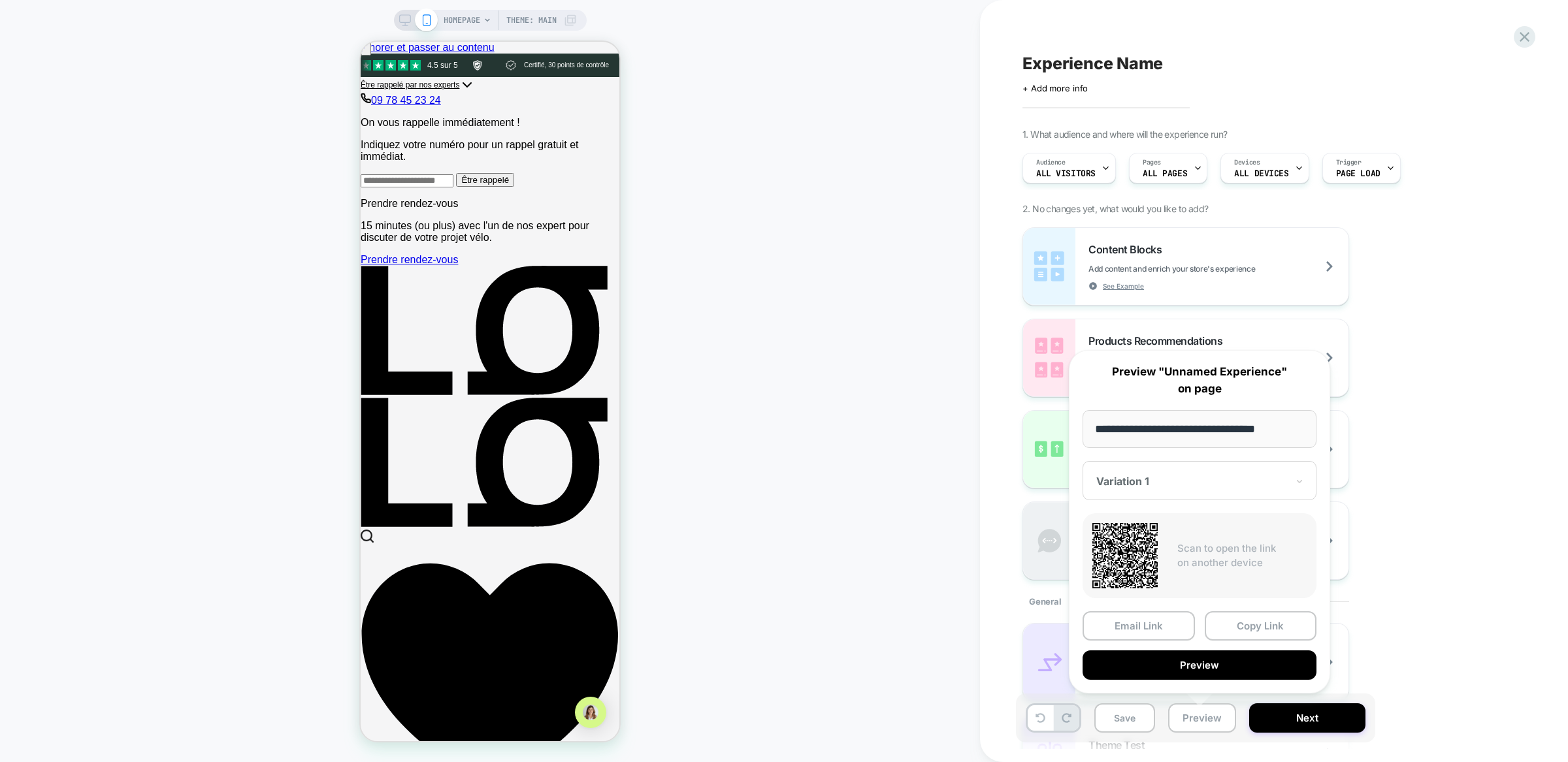
click at [1436, 496] on div "Content Blocks Add content and enrich your store's experience See Example Produ…" at bounding box center [1261, 404] width 477 height 353
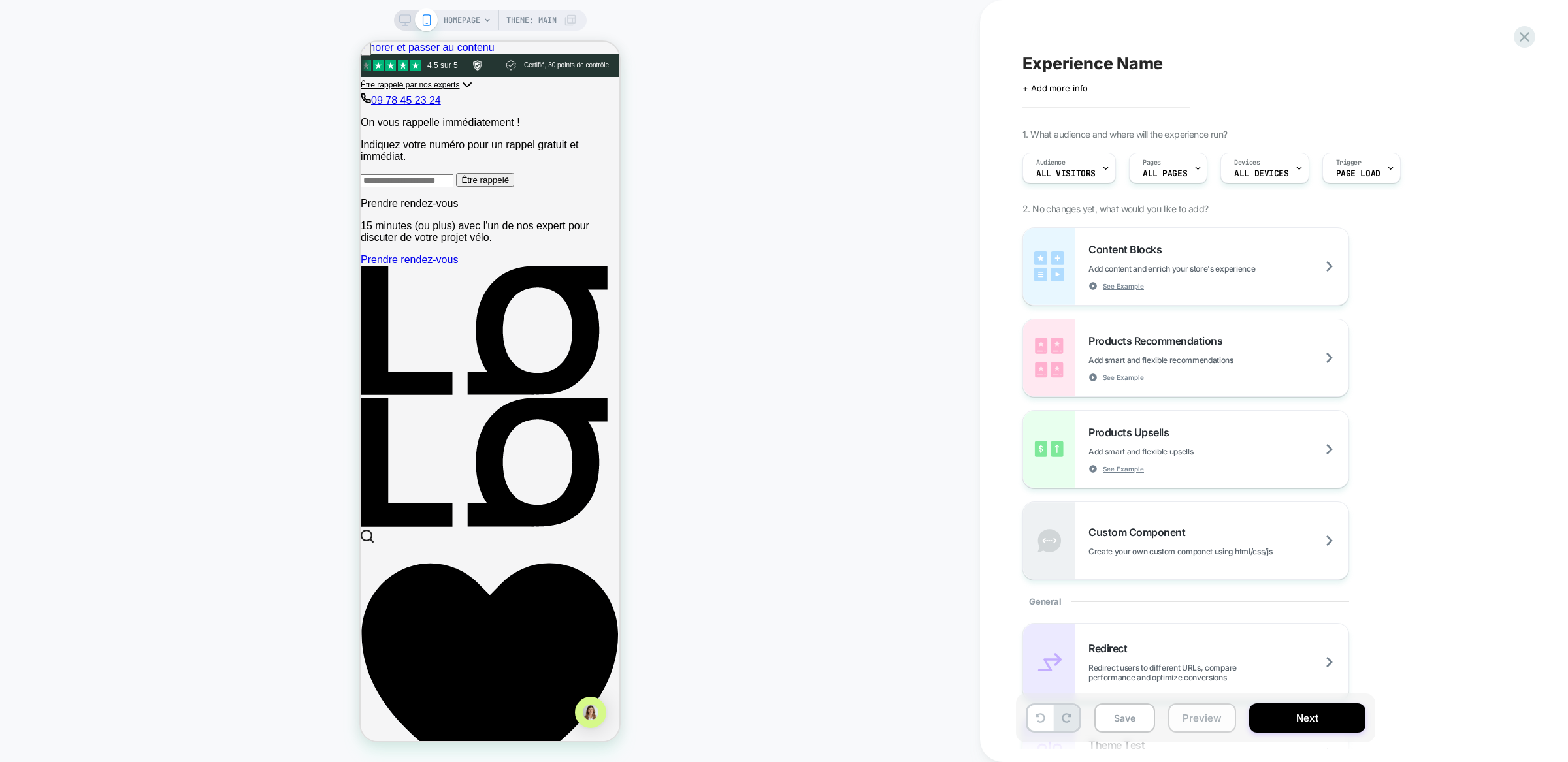
click at [1188, 722] on button "Preview" at bounding box center [1202, 718] width 68 height 29
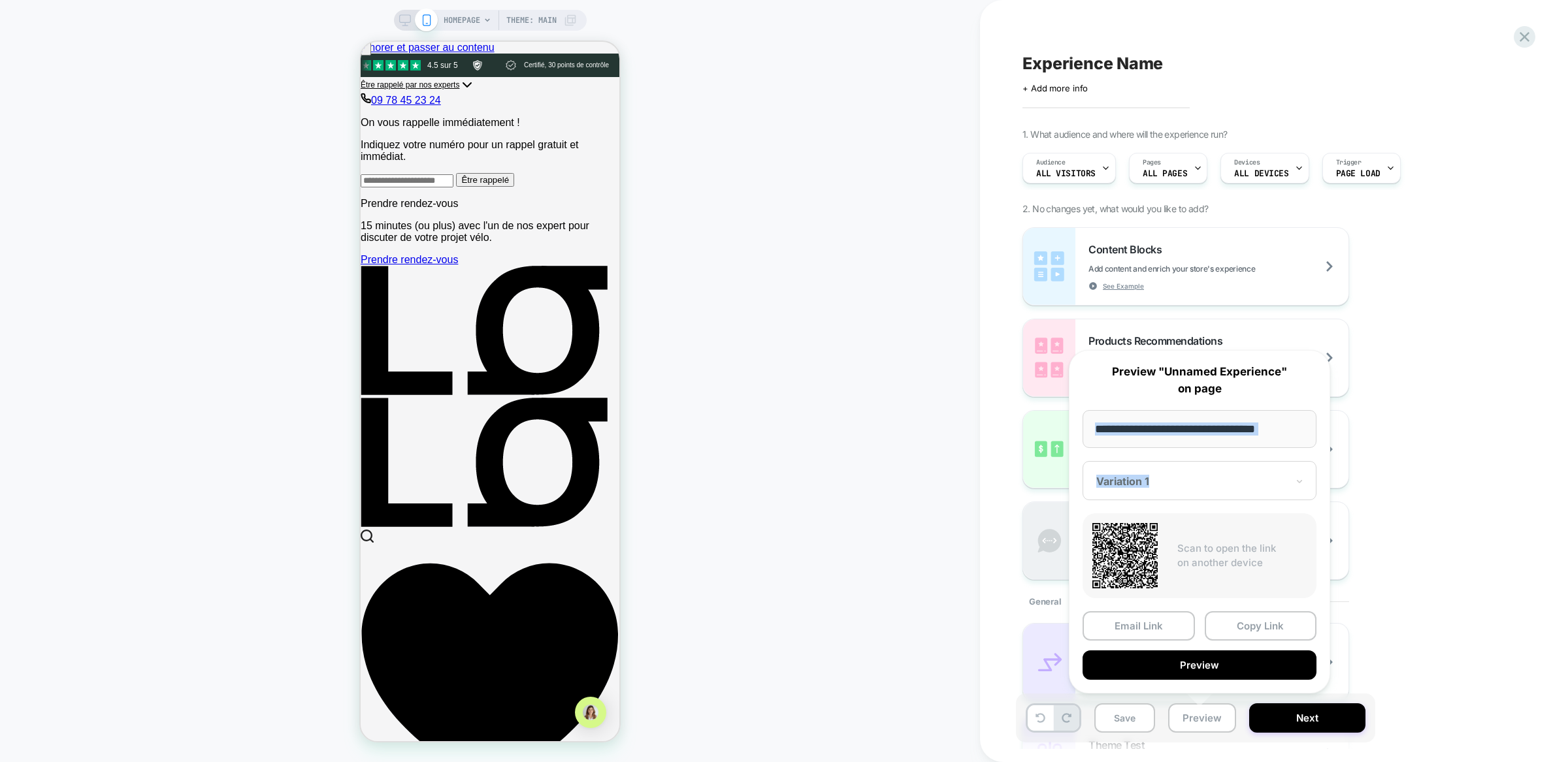
drag, startPoint x: 1198, startPoint y: 638, endPoint x: 1166, endPoint y: 394, distance: 246.1
click at [1166, 394] on div "**********" at bounding box center [1199, 522] width 261 height 343
click at [1166, 394] on p "Preview "Unnamed Experience" on page" at bounding box center [1199, 381] width 234 height 34
